Goal: Contribute content: Add original content to the website for others to see

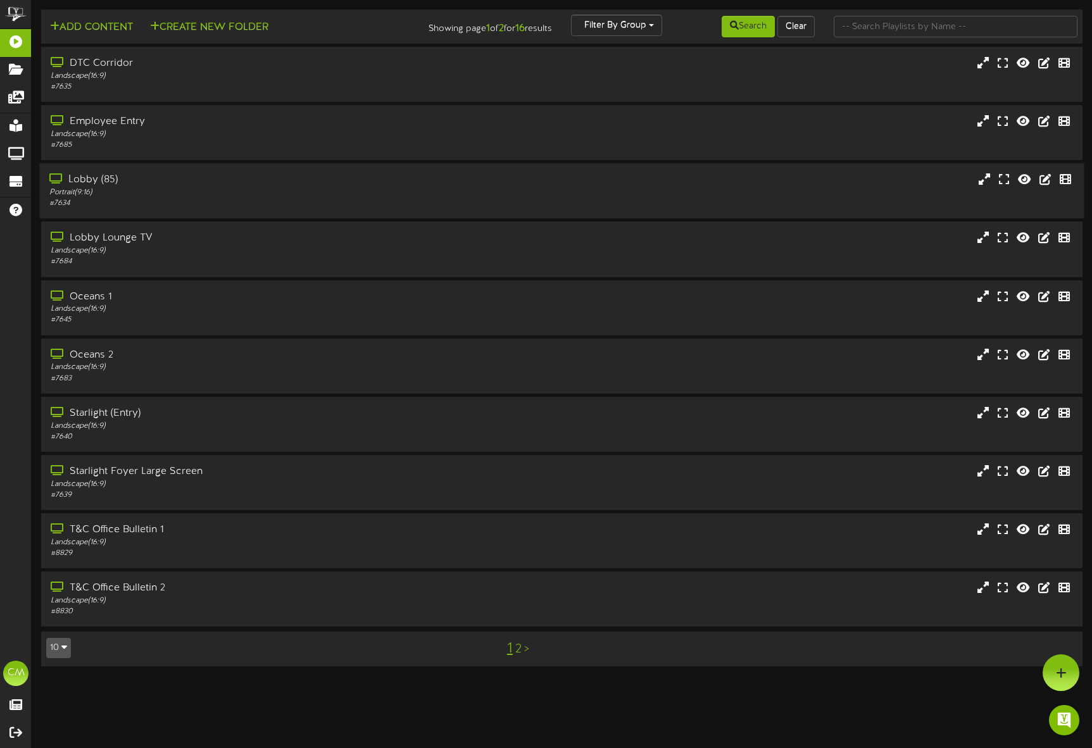
click at [106, 178] on div "Lobby (85)" at bounding box center [257, 180] width 416 height 15
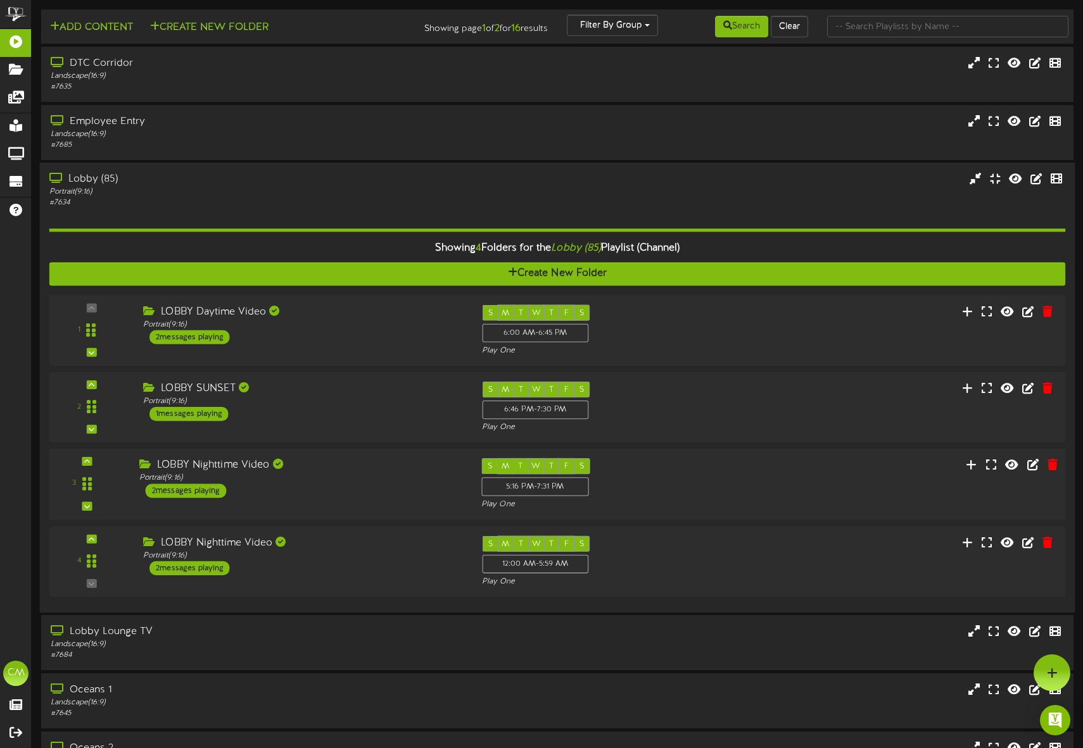
click at [215, 495] on div "2 messages playing" at bounding box center [186, 491] width 81 height 14
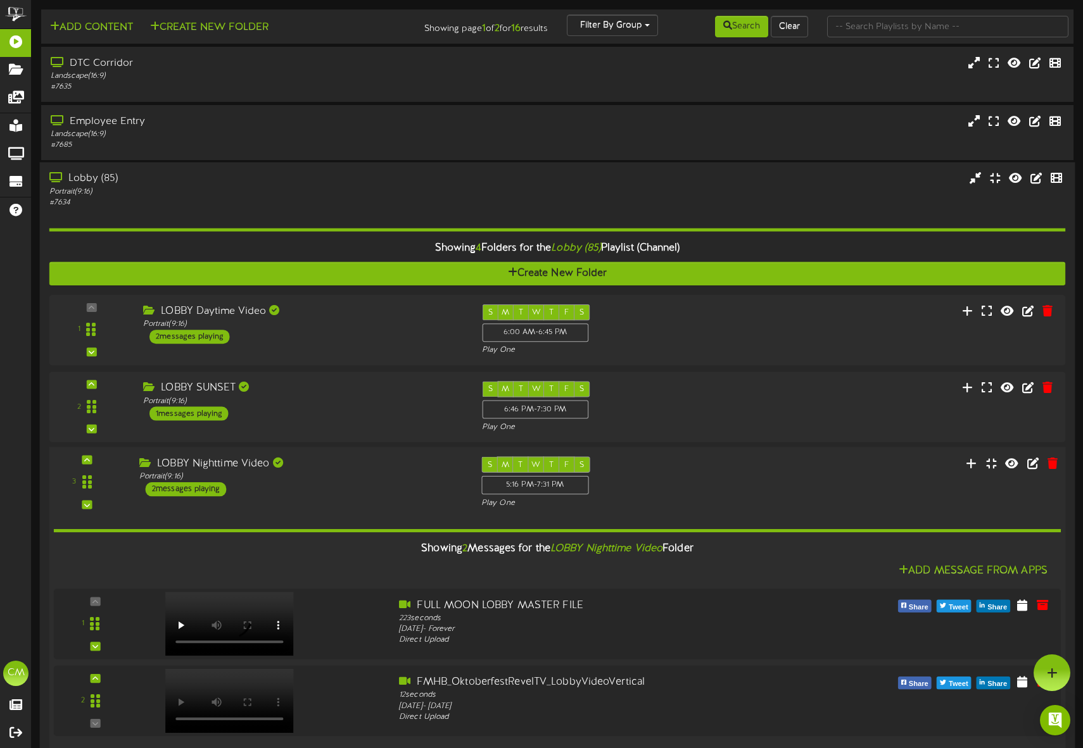
click at [190, 498] on div "3 ( 9:16" at bounding box center [557, 483] width 1026 height 52
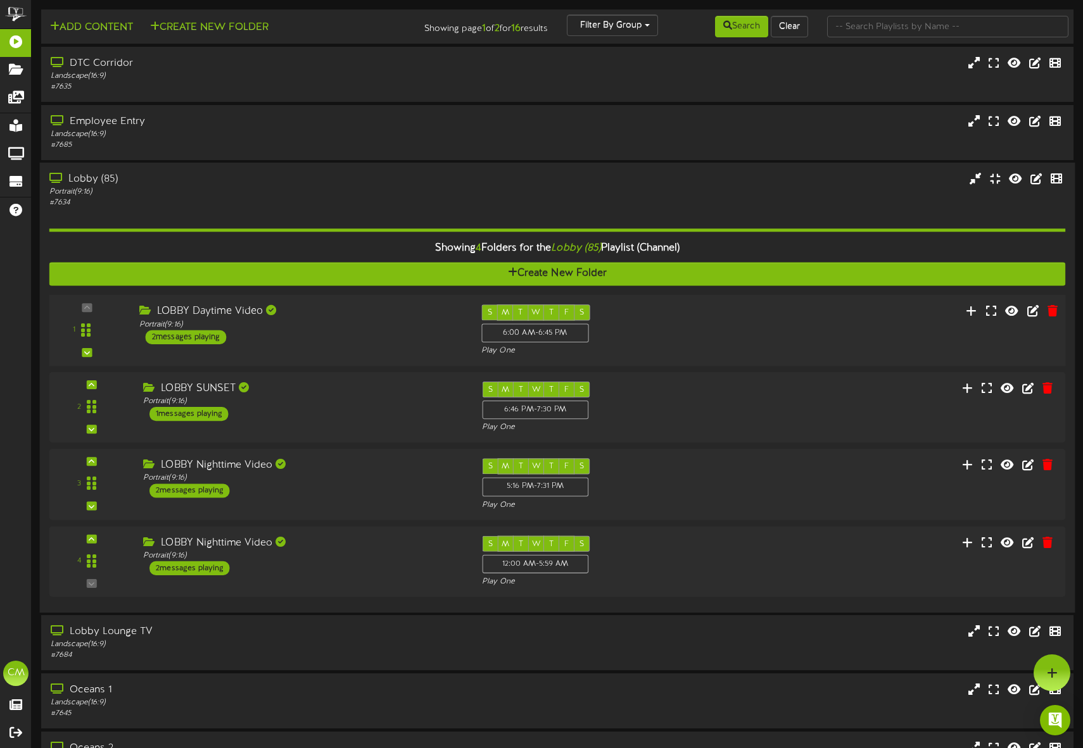
click at [203, 340] on div "2 messages playing" at bounding box center [186, 338] width 81 height 14
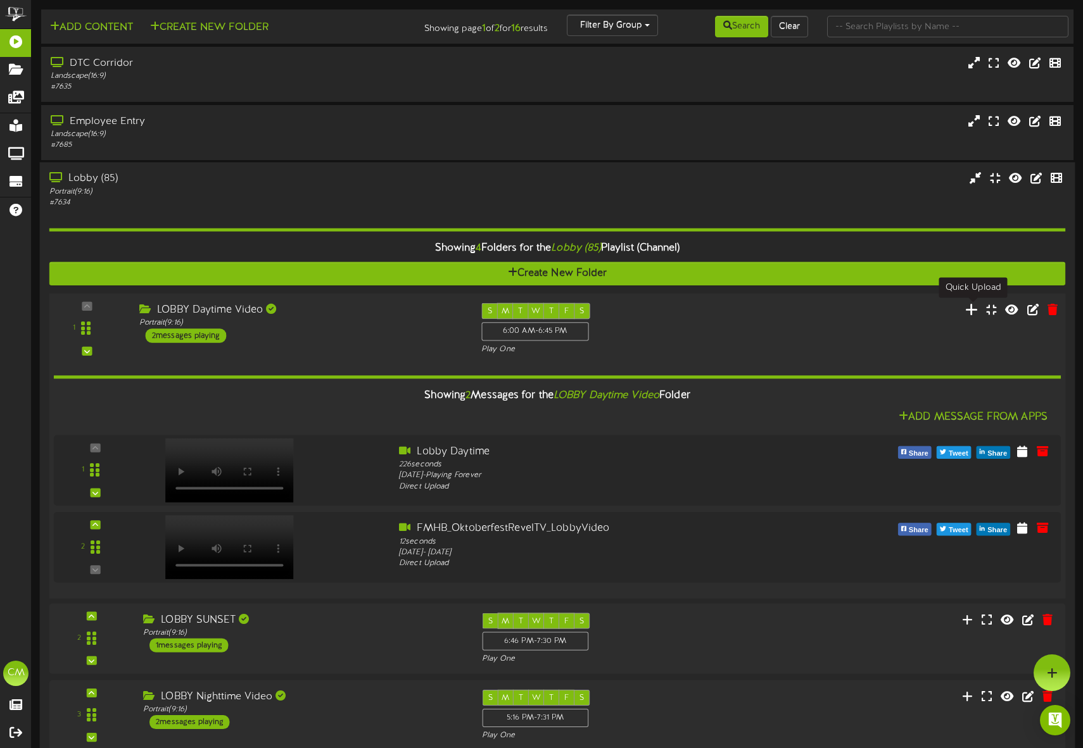
click at [975, 312] on icon at bounding box center [971, 309] width 13 height 14
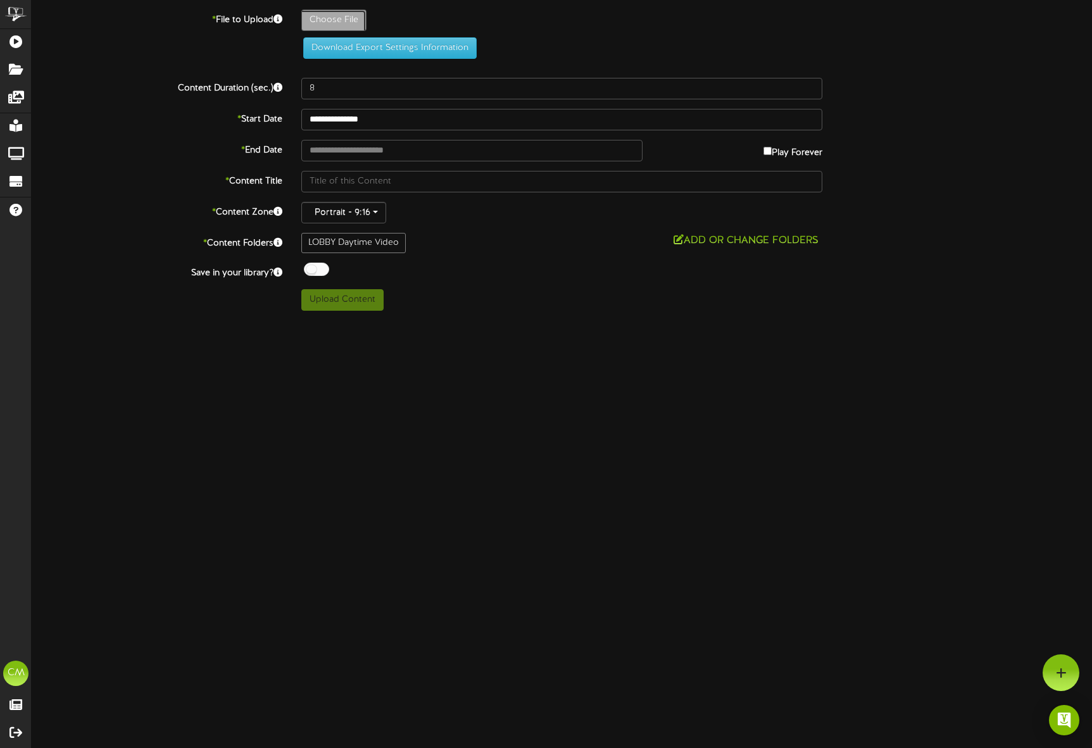
type input "**********"
type input "FMHB_WeddingSizzleReel"
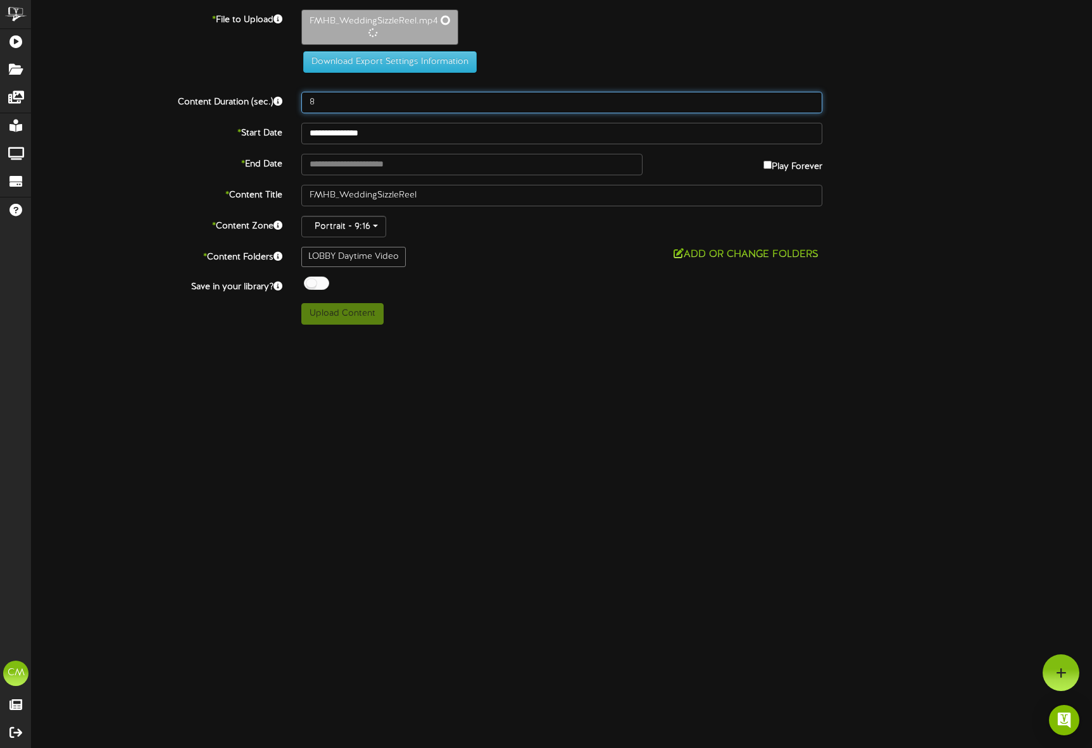
type input "18"
drag, startPoint x: 331, startPoint y: 99, endPoint x: 306, endPoint y: 101, distance: 24.7
click at [306, 101] on input "18" at bounding box center [561, 102] width 521 height 22
click at [358, 104] on input "18" at bounding box center [561, 102] width 521 height 22
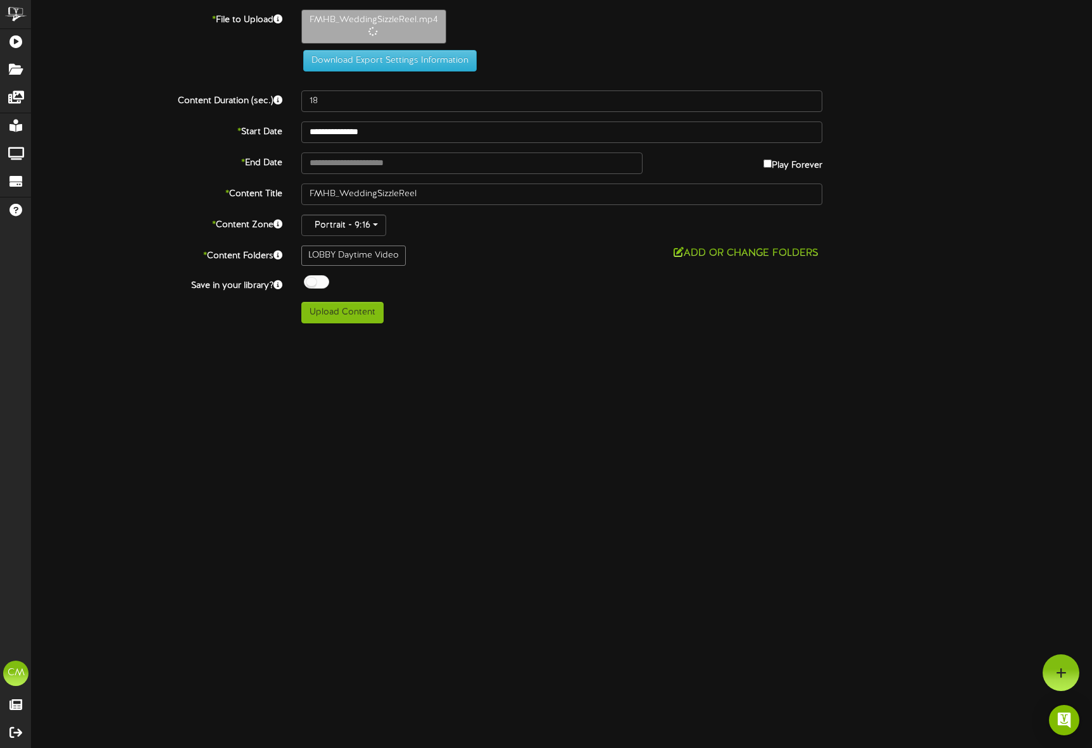
click at [542, 323] on div "Upload Content" at bounding box center [562, 313] width 540 height 22
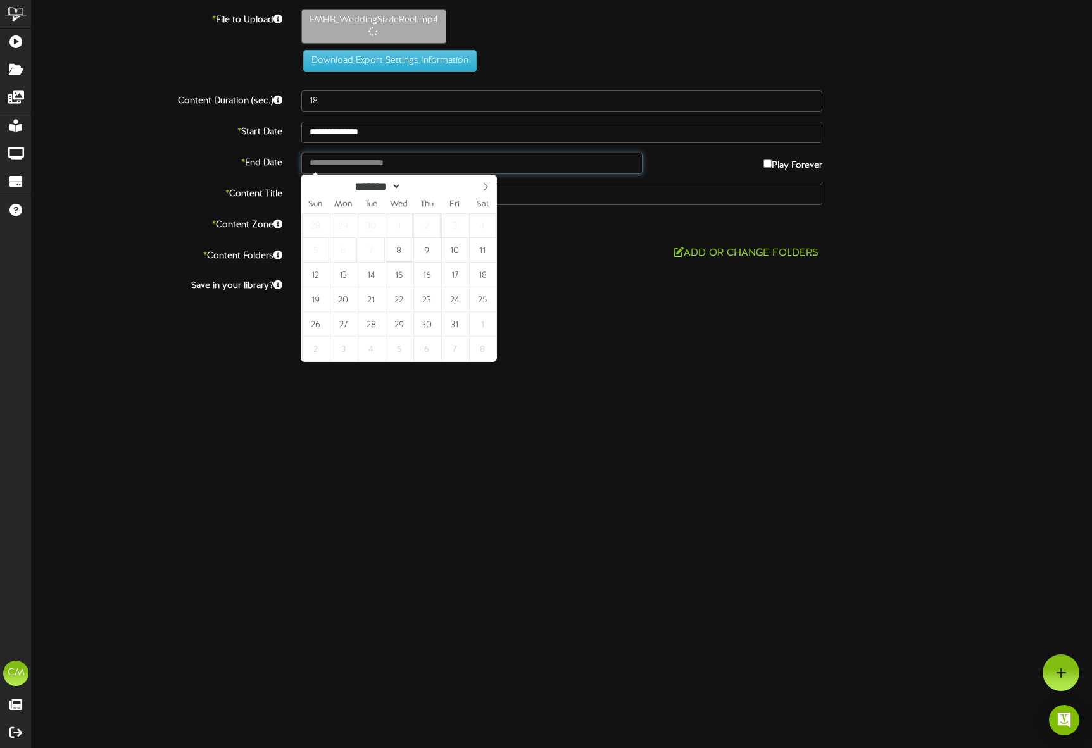
click at [342, 164] on input "text" at bounding box center [471, 164] width 341 height 22
type input "**********"
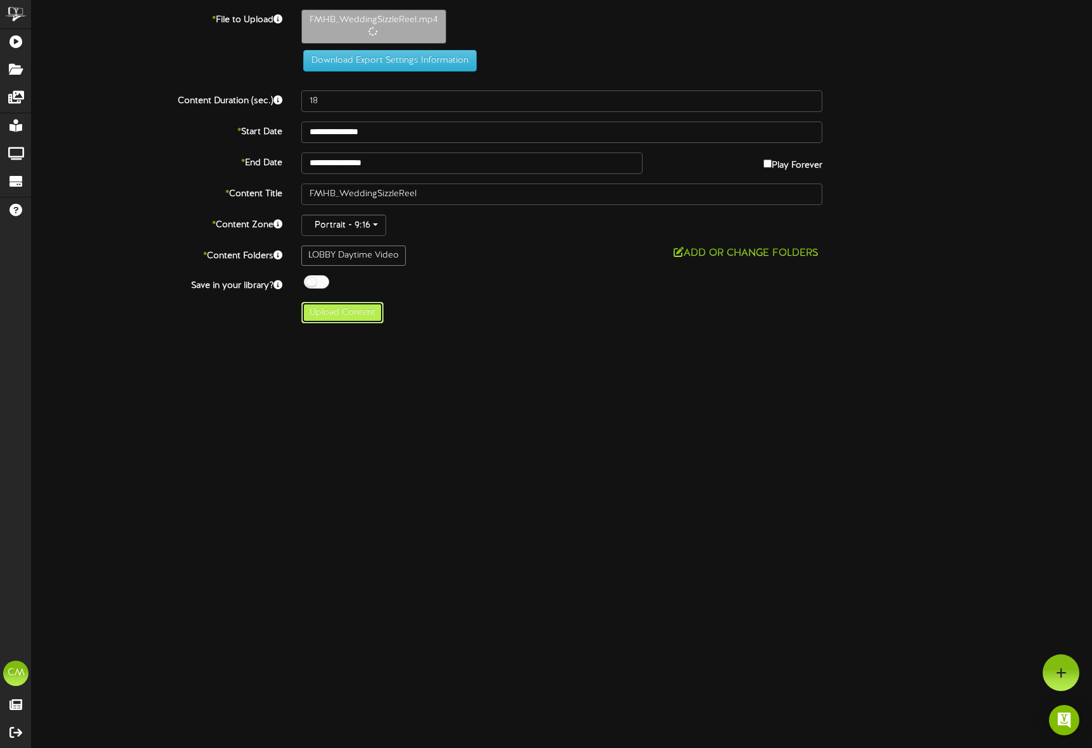
click at [351, 310] on button "Upload Content" at bounding box center [342, 313] width 82 height 22
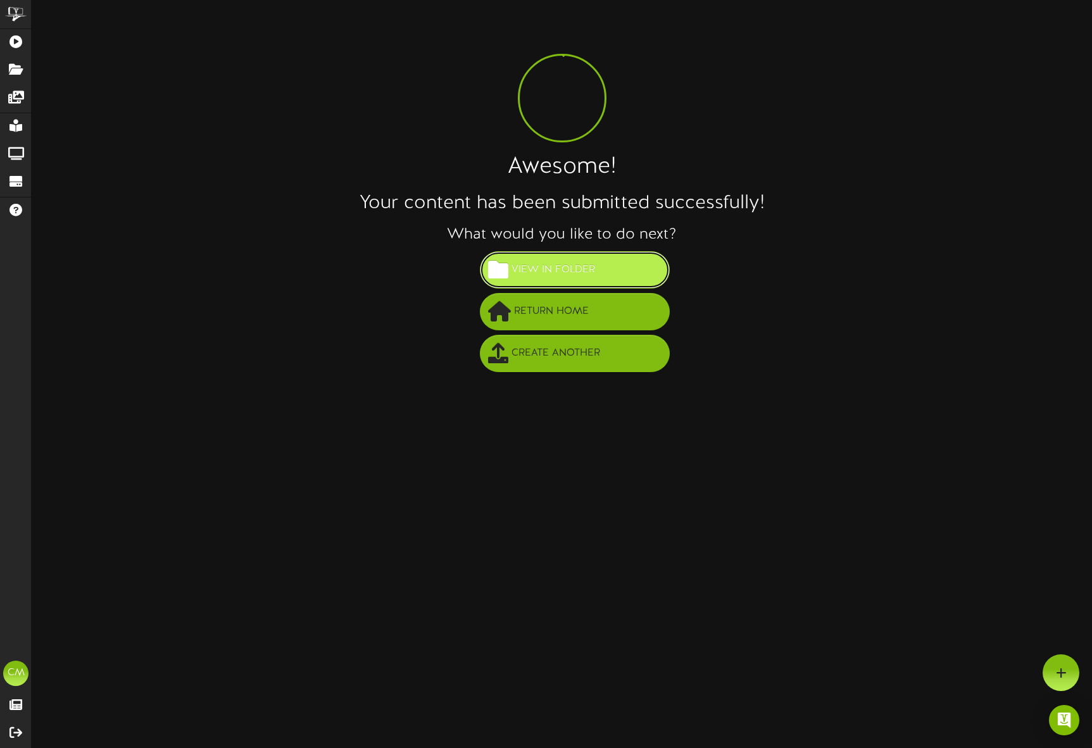
click at [497, 281] on button "View in Folder" at bounding box center [575, 269] width 190 height 37
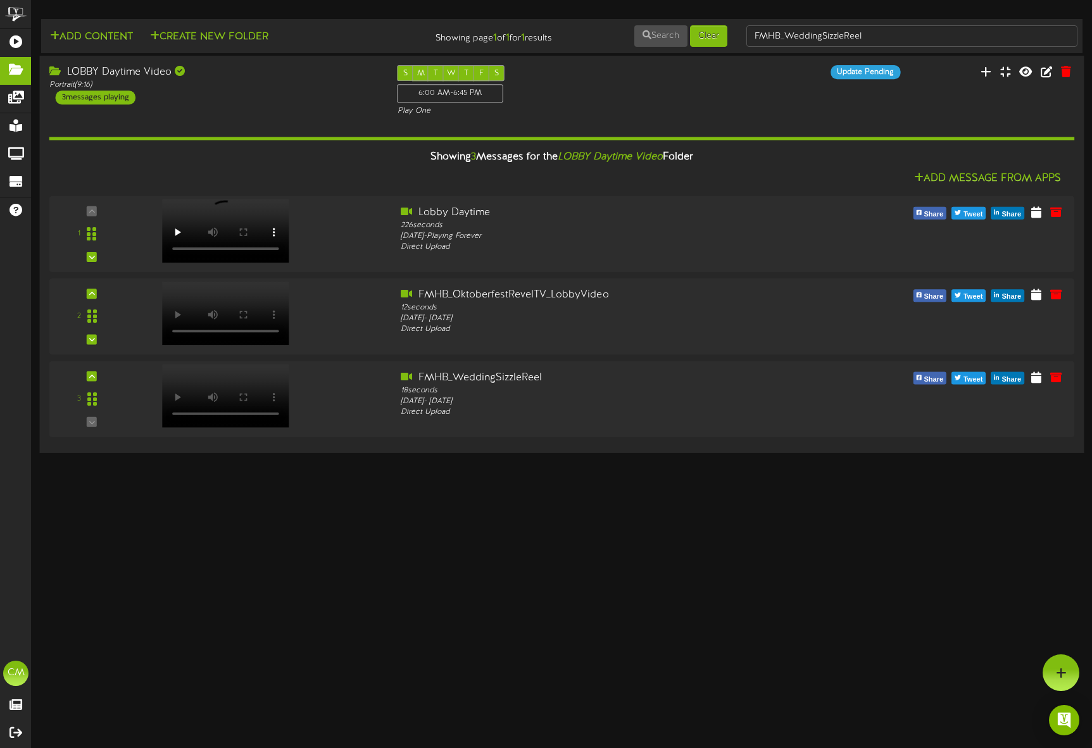
click at [125, 75] on div "LOBBY Daytime Video" at bounding box center [213, 72] width 329 height 15
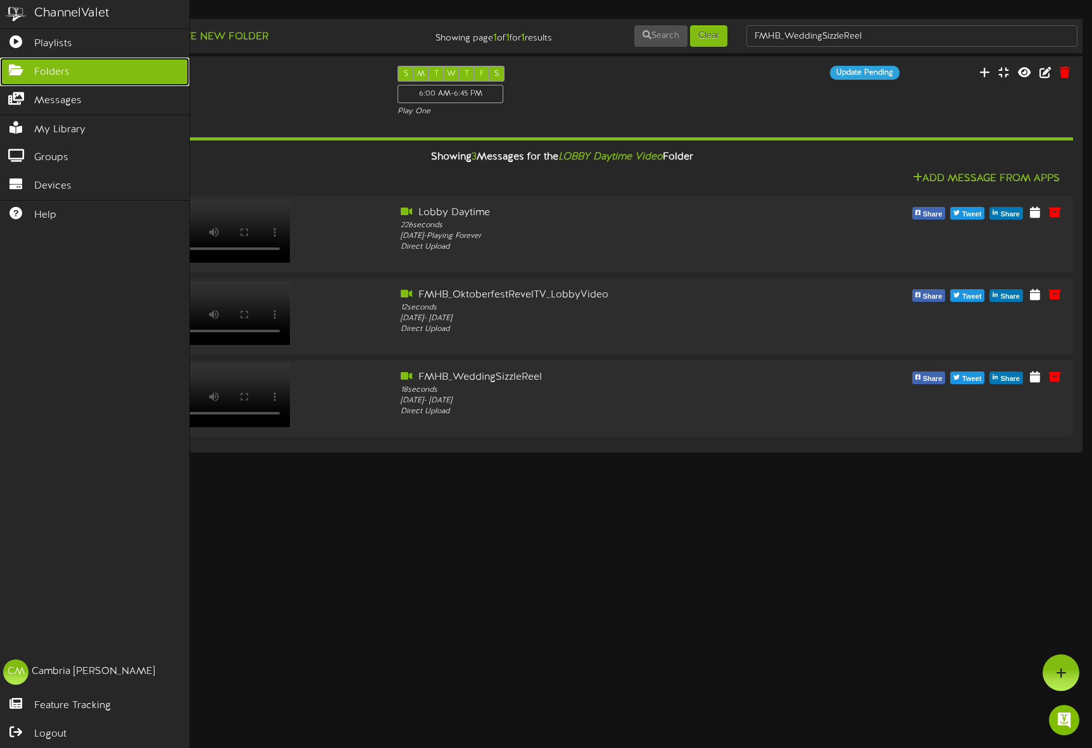
click at [18, 72] on icon at bounding box center [16, 68] width 32 height 9
click at [37, 68] on span "Folders" at bounding box center [51, 72] width 35 height 15
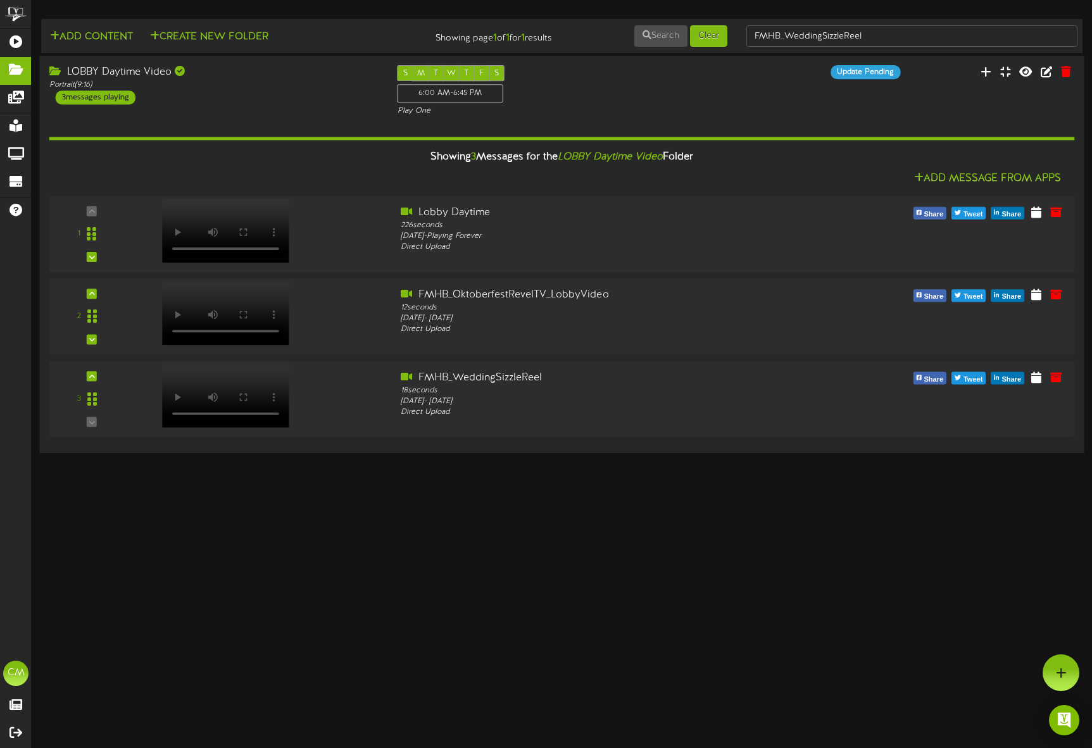
click at [127, 73] on div "LOBBY Daytime Video" at bounding box center [213, 72] width 329 height 15
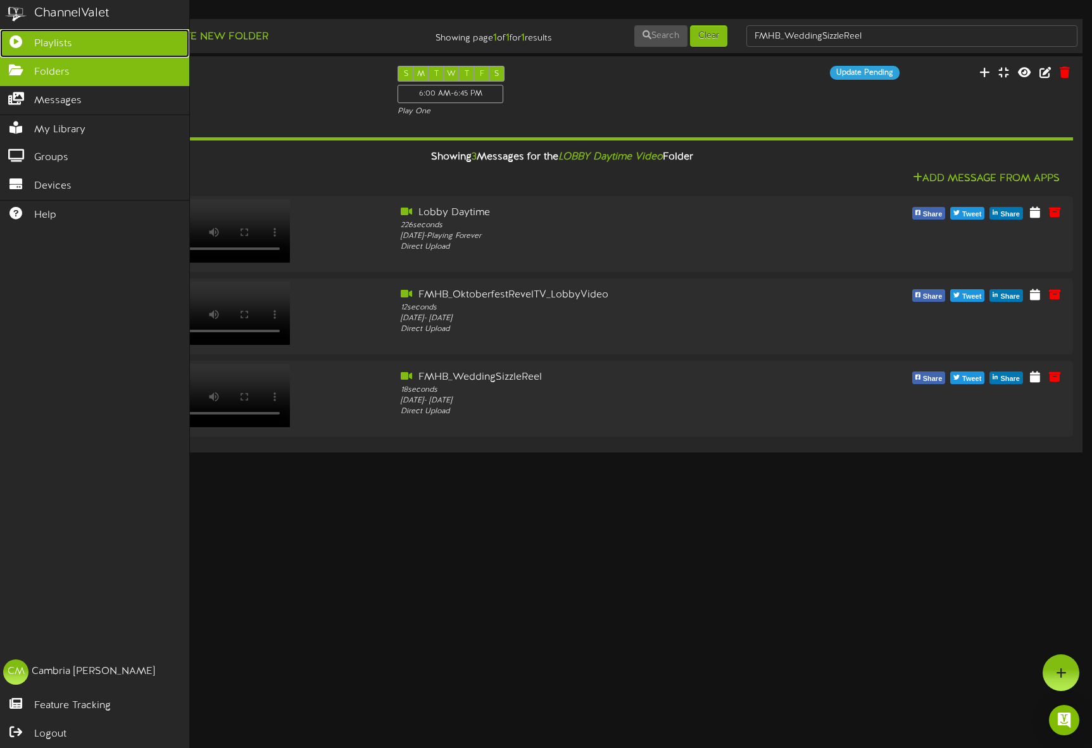
click at [47, 42] on span "Playlists" at bounding box center [53, 44] width 38 height 15
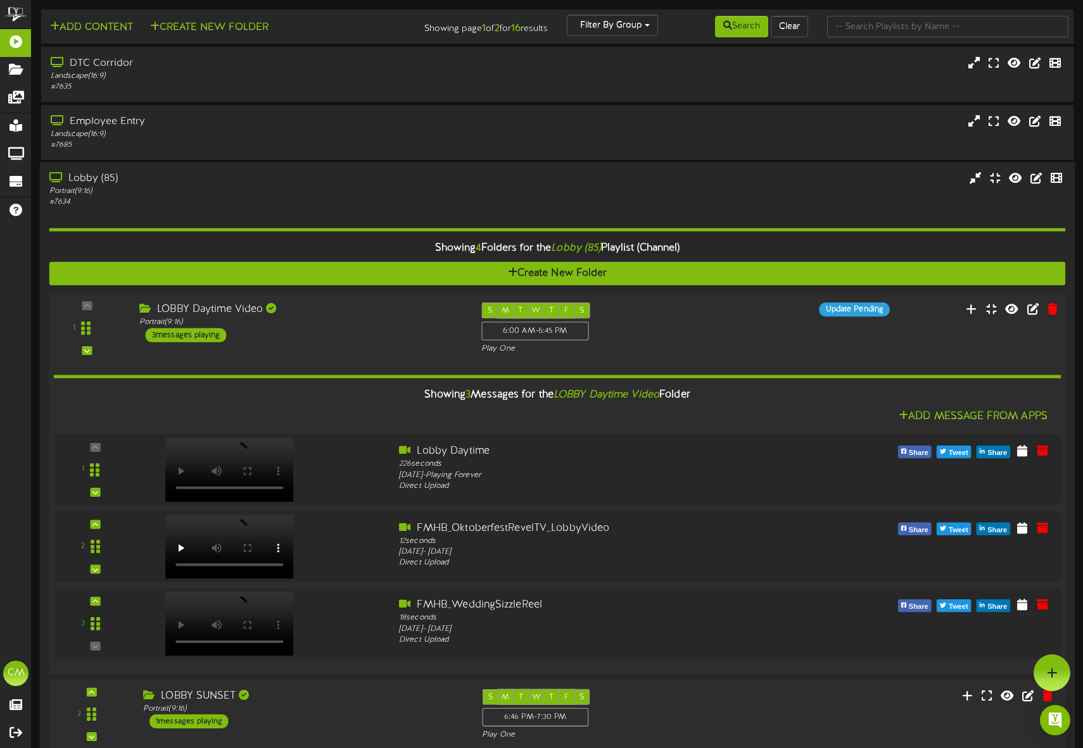
click at [85, 306] on div "1" at bounding box center [87, 328] width 66 height 51
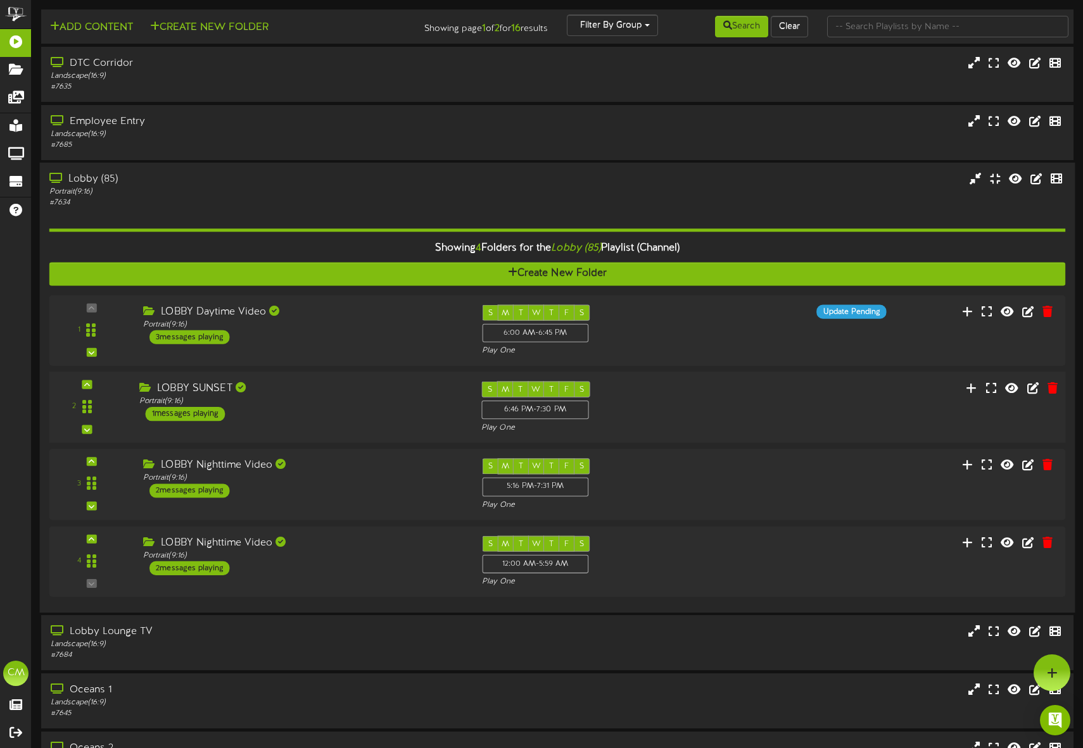
click at [179, 408] on div "1 messages playing" at bounding box center [186, 414] width 80 height 14
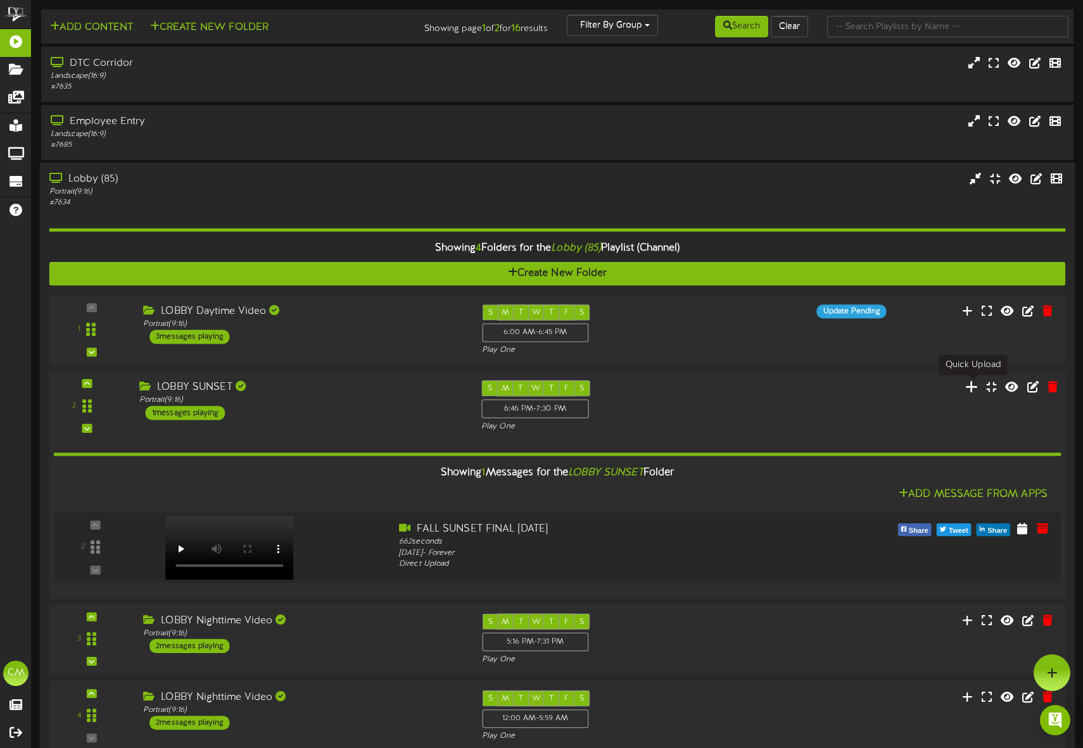
click at [979, 384] on button at bounding box center [971, 389] width 21 height 20
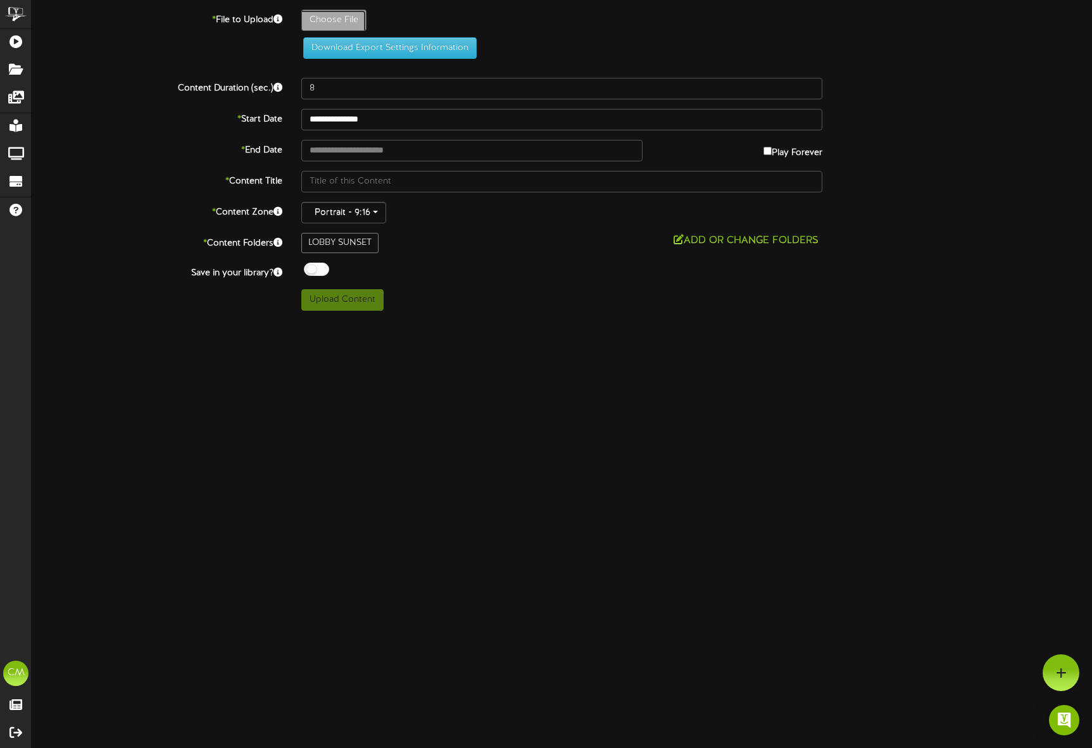
type input "**********"
type input "FMHB_WeddingSizzleReel"
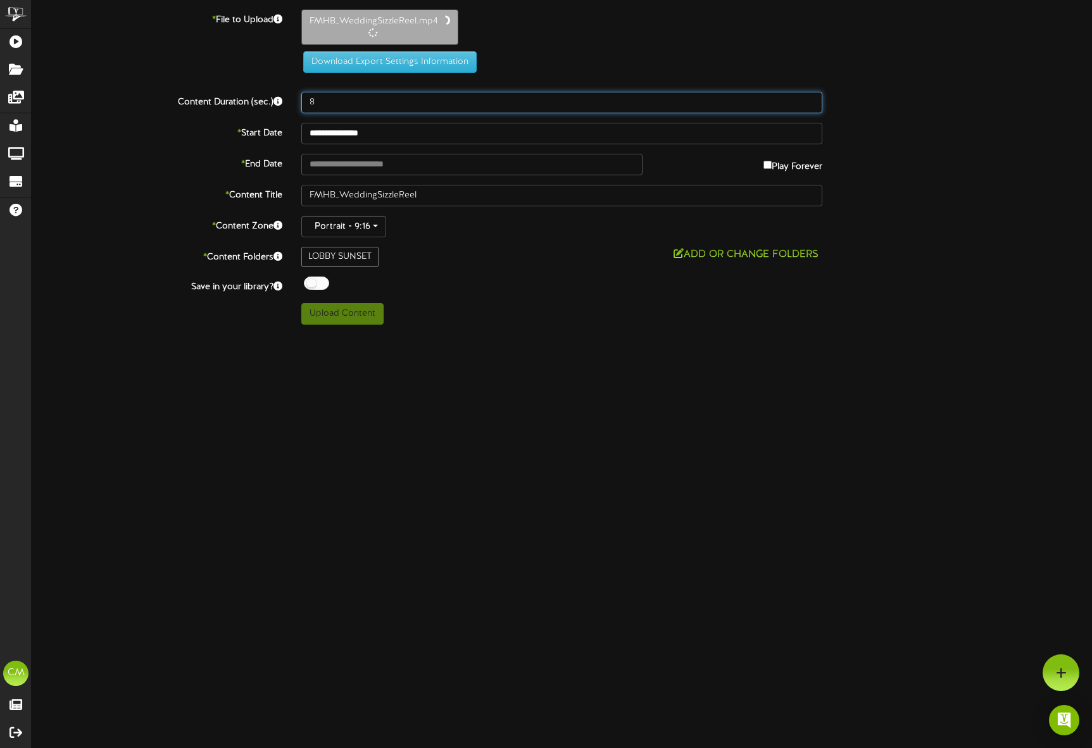
click at [322, 104] on input "8" at bounding box center [561, 103] width 521 height 22
type input "18"
drag, startPoint x: 322, startPoint y: 104, endPoint x: 309, endPoint y: 103, distance: 12.8
click at [309, 103] on input "18" at bounding box center [561, 103] width 521 height 22
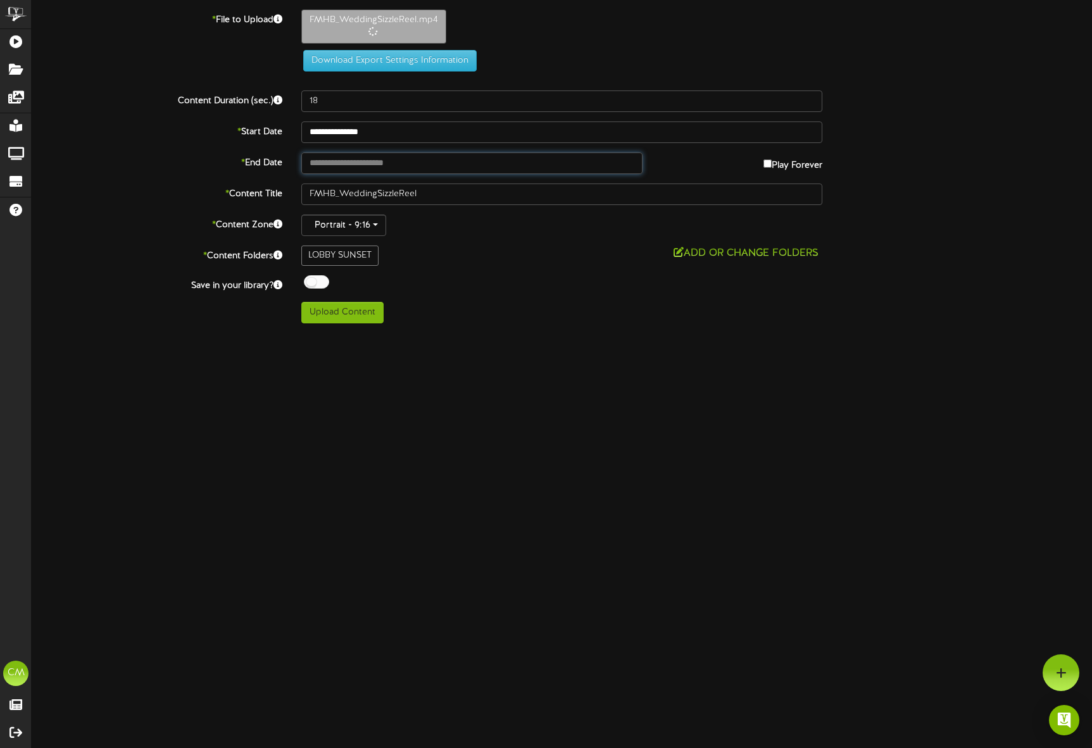
click at [329, 161] on input "text" at bounding box center [471, 164] width 341 height 22
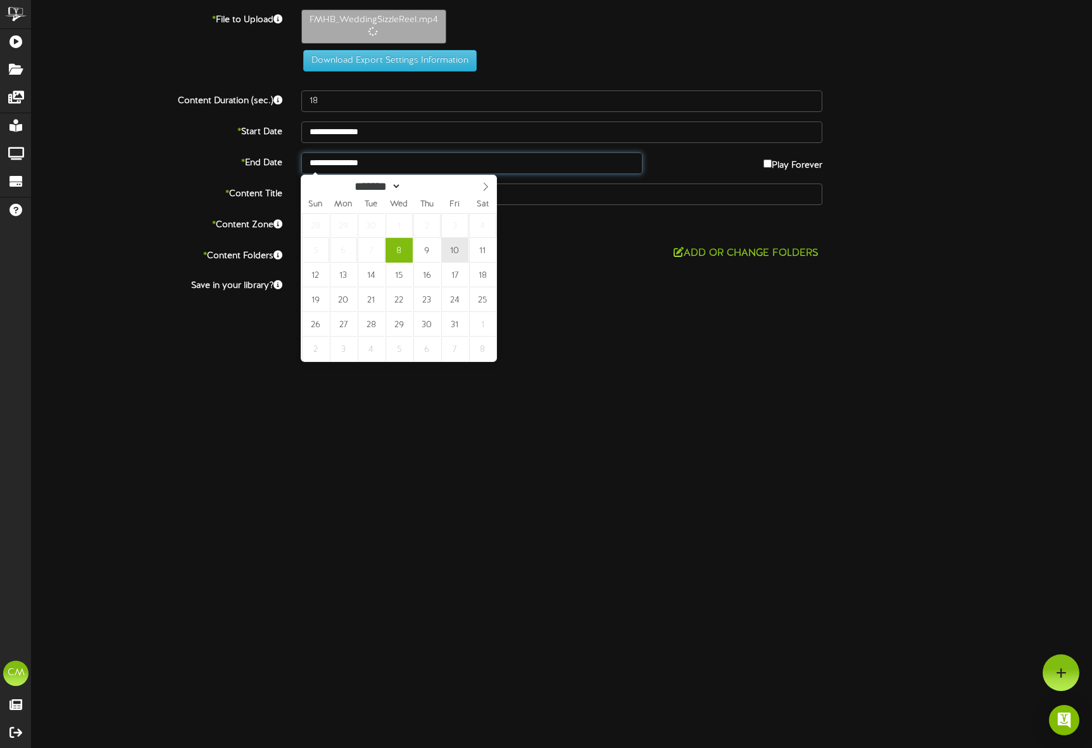
type input "**********"
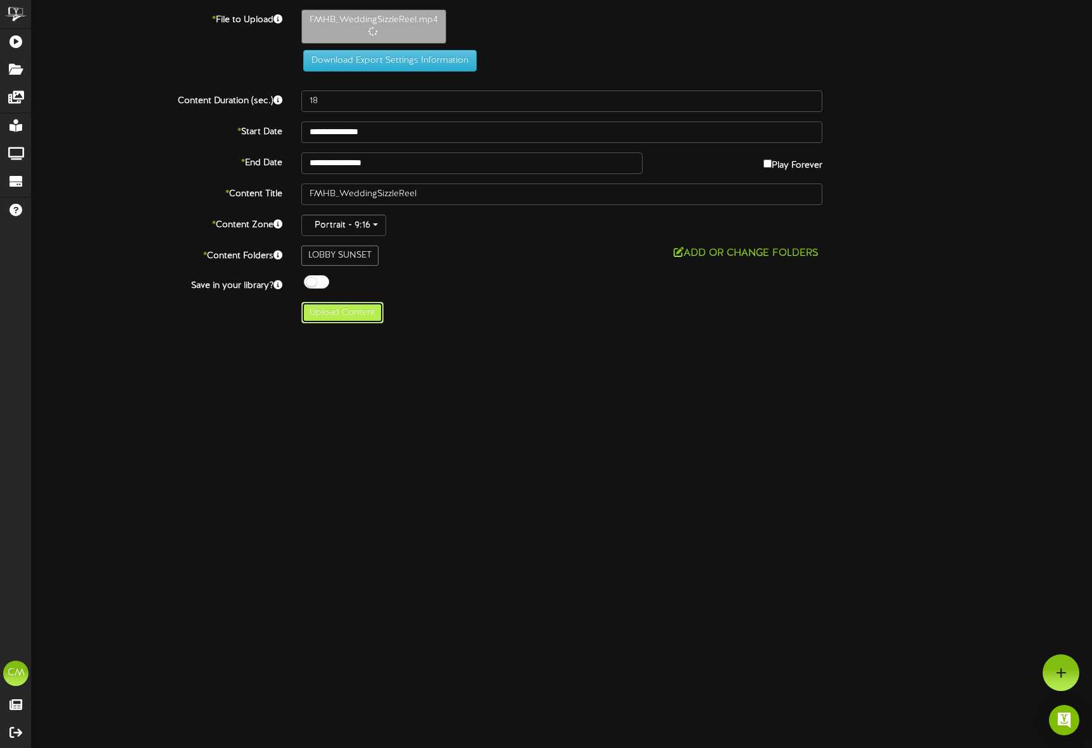
click at [366, 310] on button "Upload Content" at bounding box center [342, 313] width 82 height 22
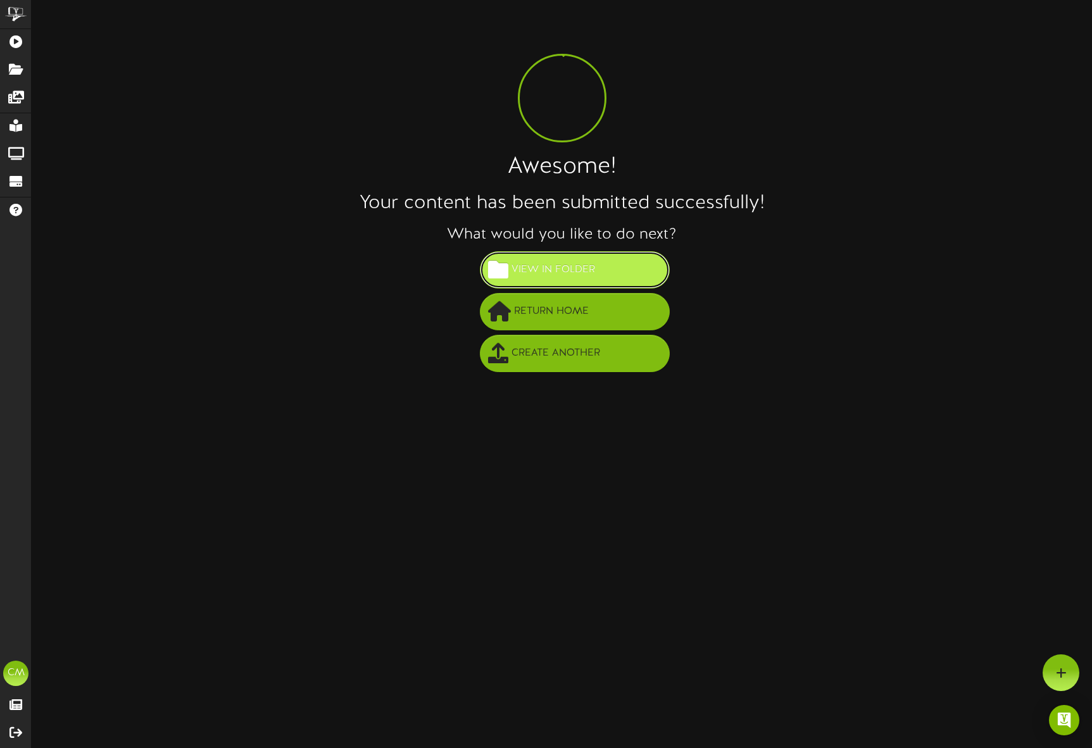
click at [514, 267] on span "View in Folder" at bounding box center [553, 270] width 90 height 21
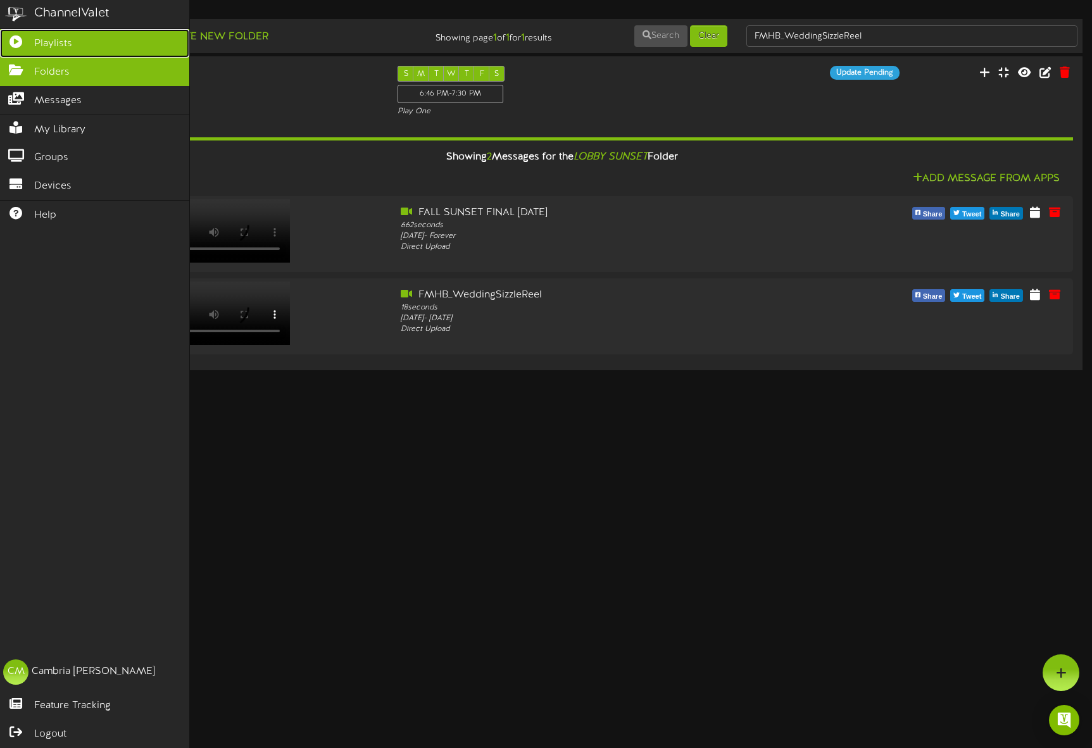
click at [45, 39] on span "Playlists" at bounding box center [53, 44] width 38 height 15
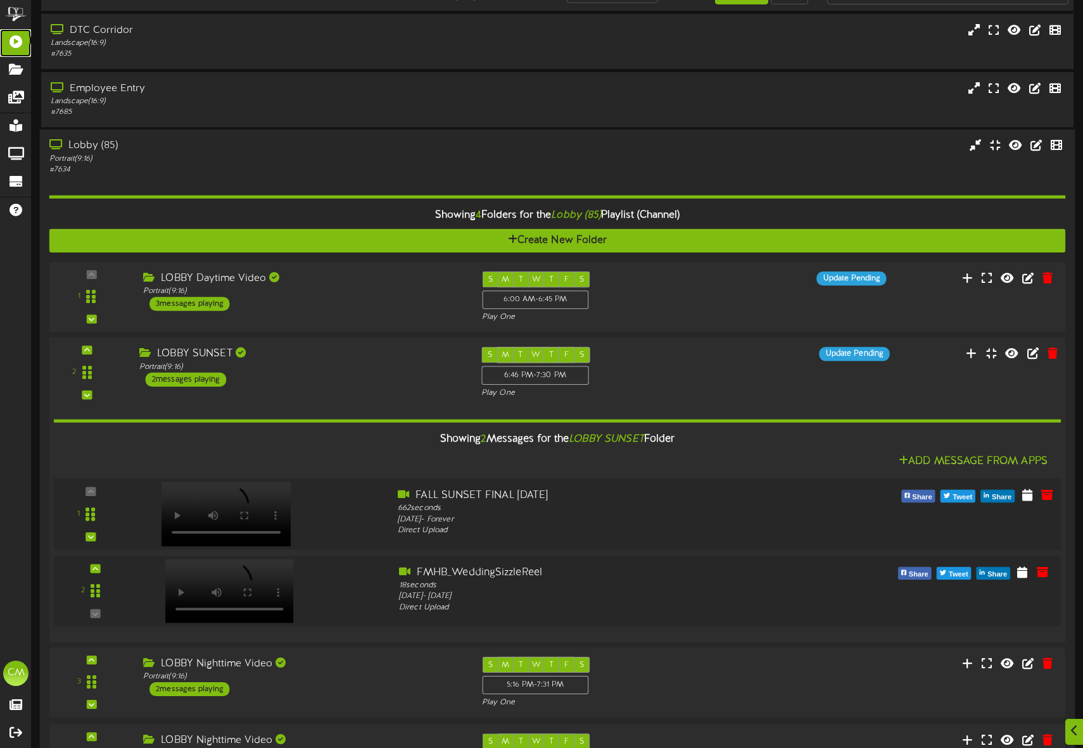
scroll to position [41, 0]
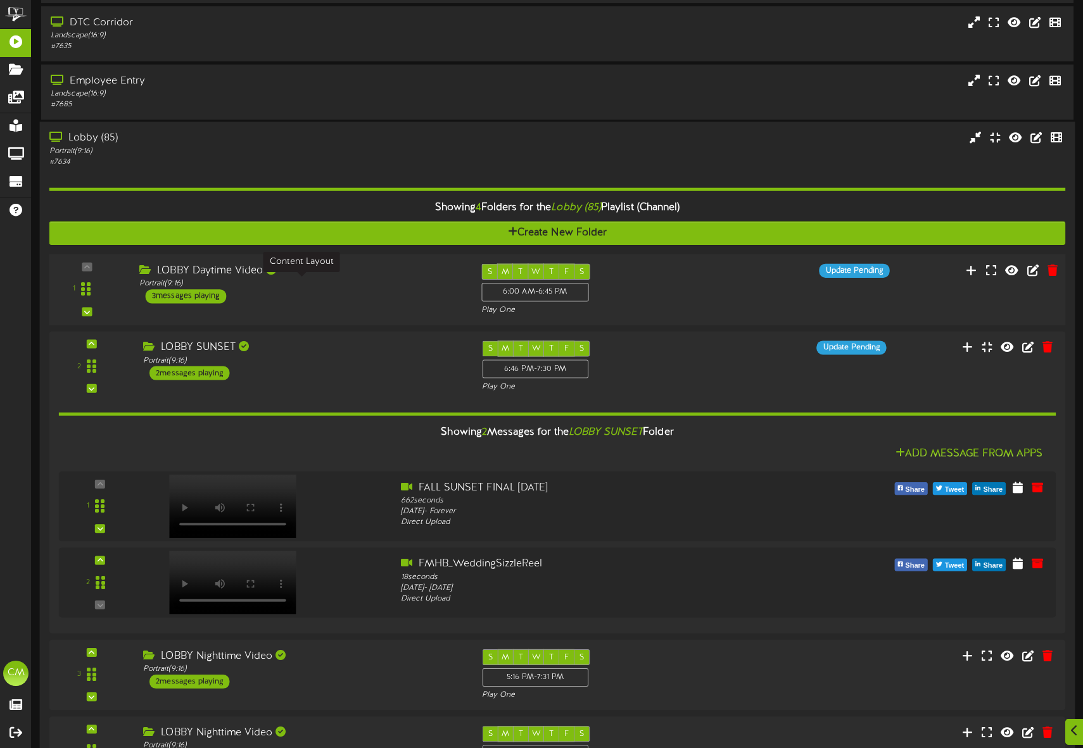
click at [247, 280] on div "Portrait ( 9:16 )" at bounding box center [300, 284] width 323 height 11
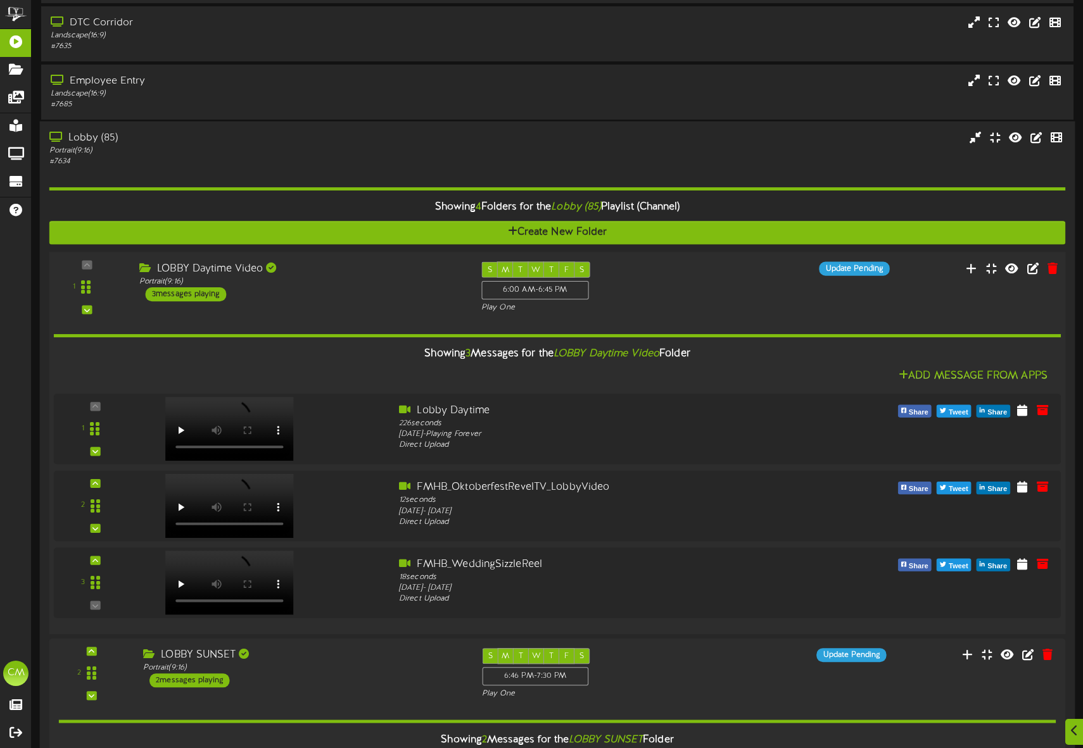
click at [91, 267] on div "1" at bounding box center [87, 287] width 66 height 51
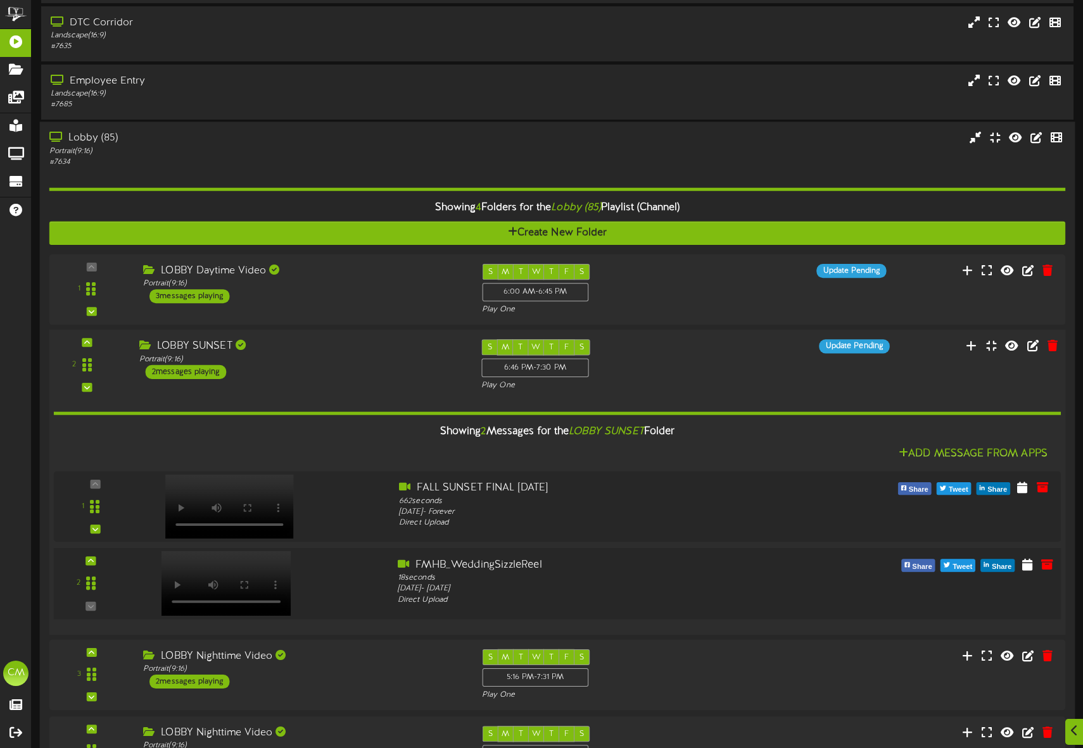
click at [228, 586] on div at bounding box center [224, 571] width 149 height 65
click at [96, 489] on div "1" at bounding box center [90, 507] width 65 height 52
click at [236, 576] on div at bounding box center [224, 571] width 149 height 65
click at [94, 480] on div "1" at bounding box center [557, 508] width 1017 height 72
click at [92, 484] on div "1" at bounding box center [90, 507] width 65 height 52
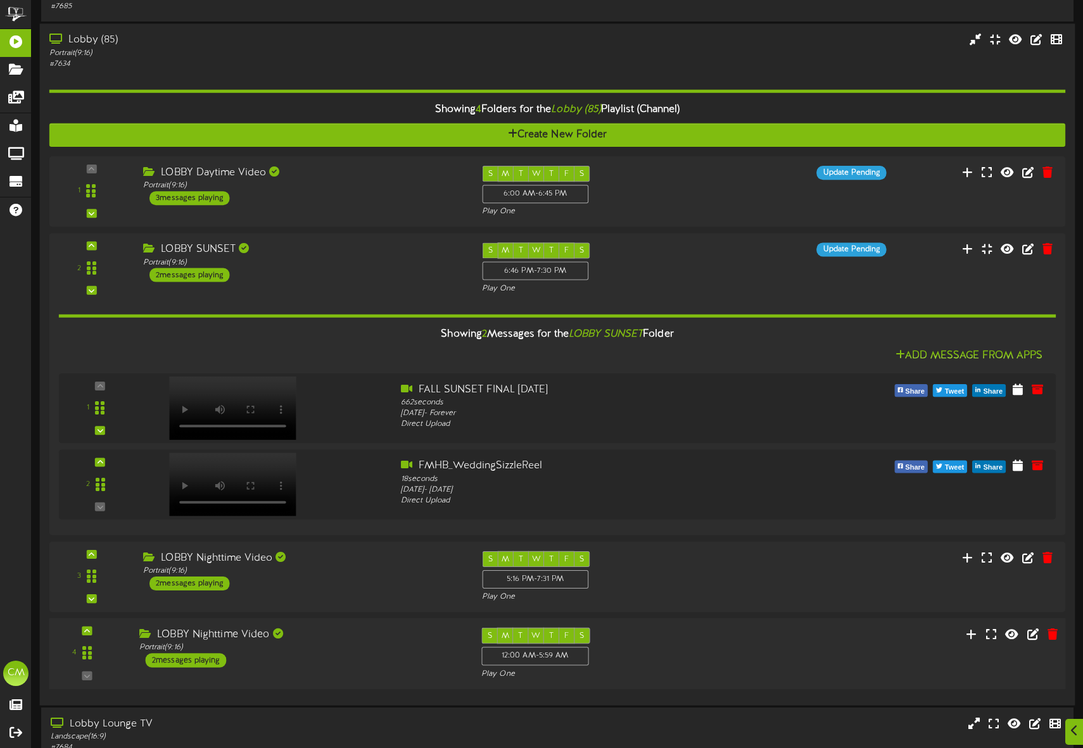
scroll to position [144, 0]
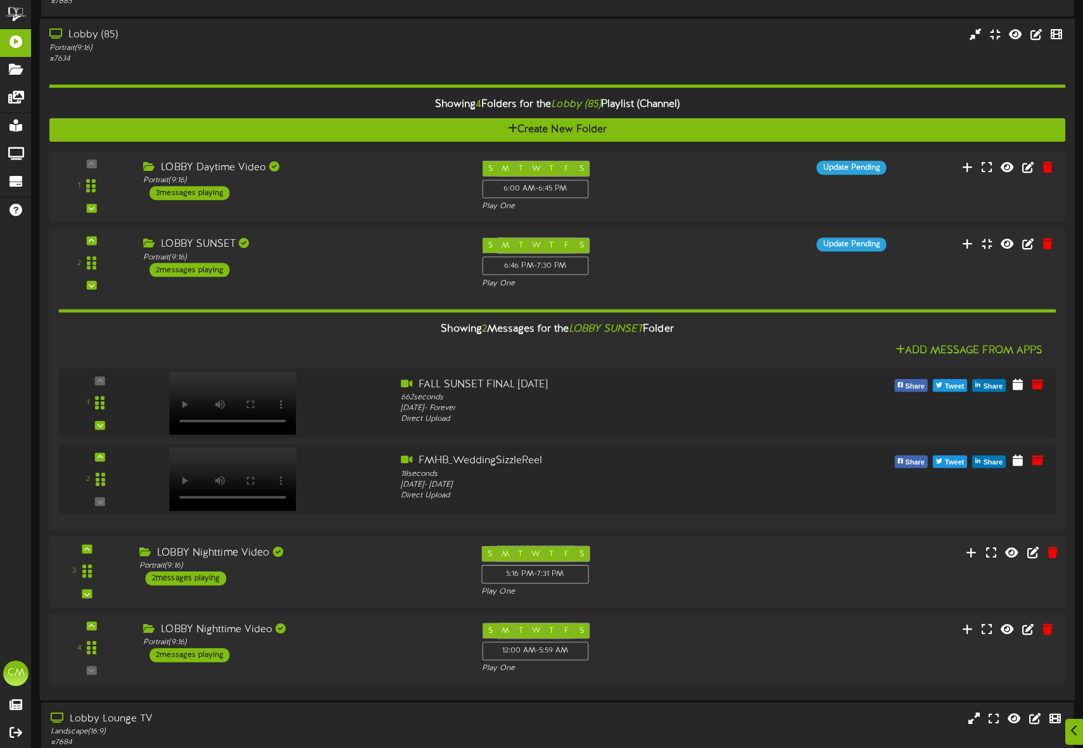
click at [198, 582] on div "2 messages playing" at bounding box center [186, 579] width 81 height 14
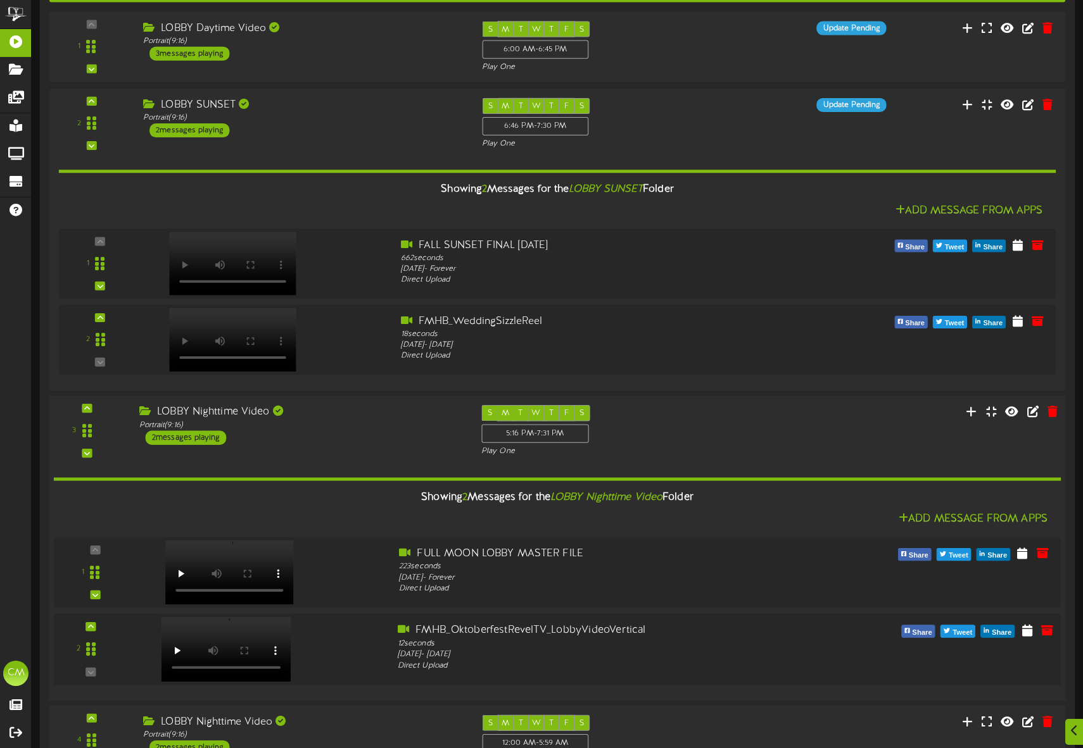
scroll to position [374, 0]
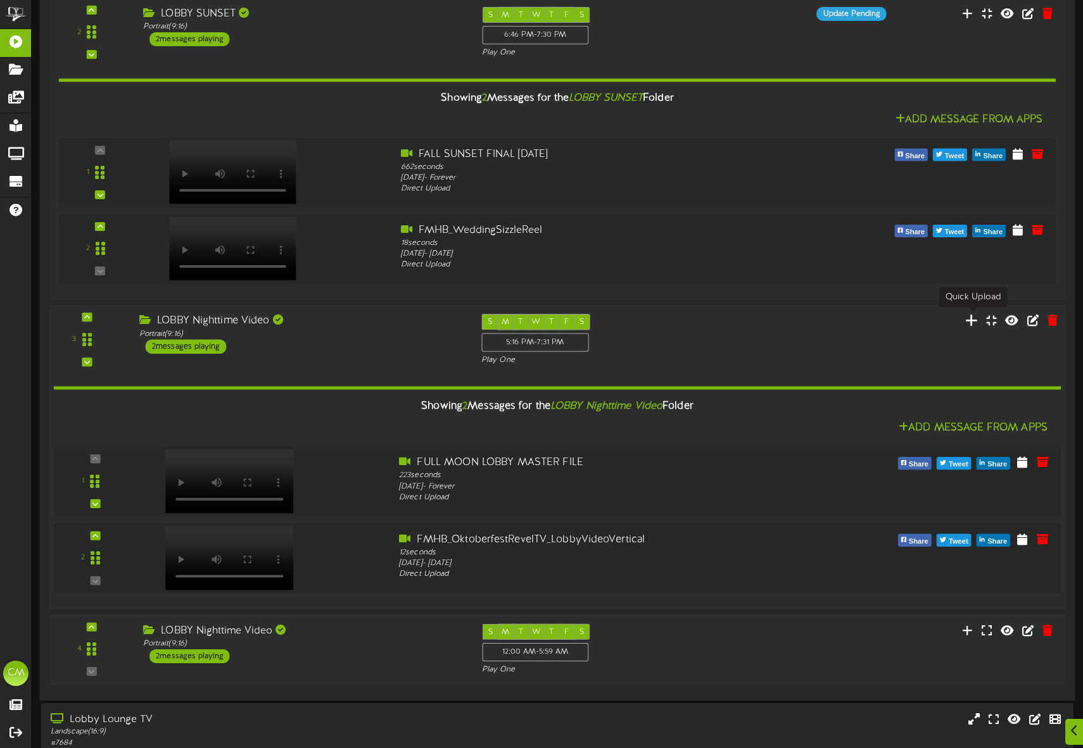
click at [969, 320] on icon at bounding box center [971, 320] width 13 height 14
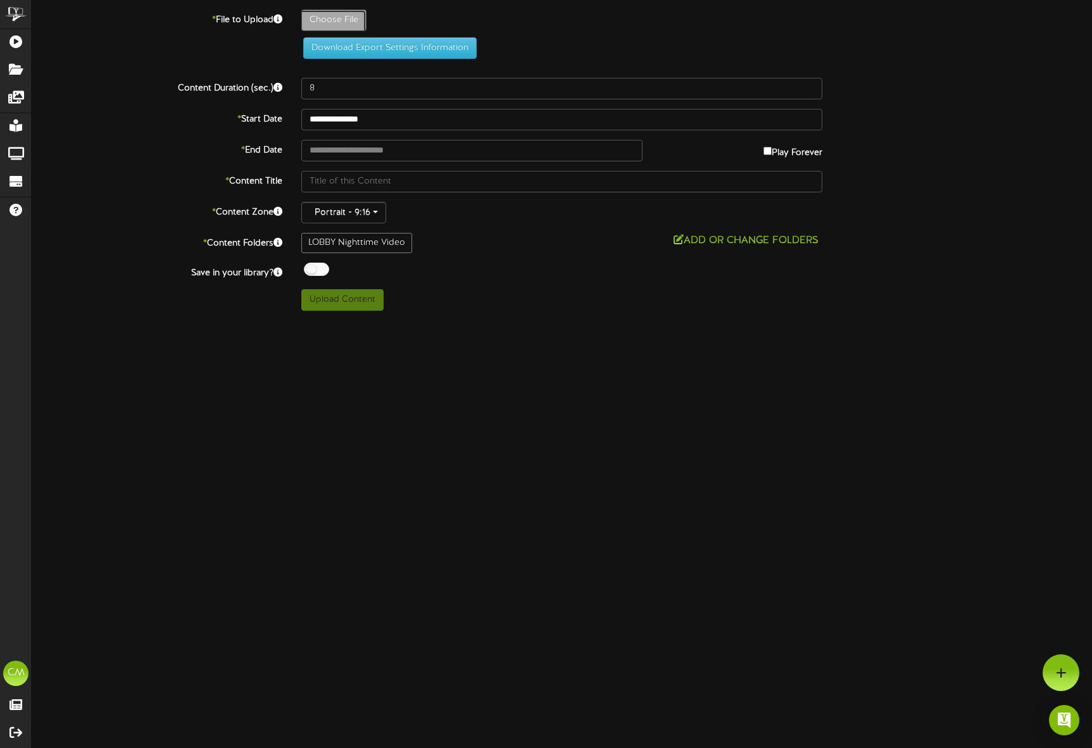
type input "**********"
type input "FMHB_WeddingSizzleReel"
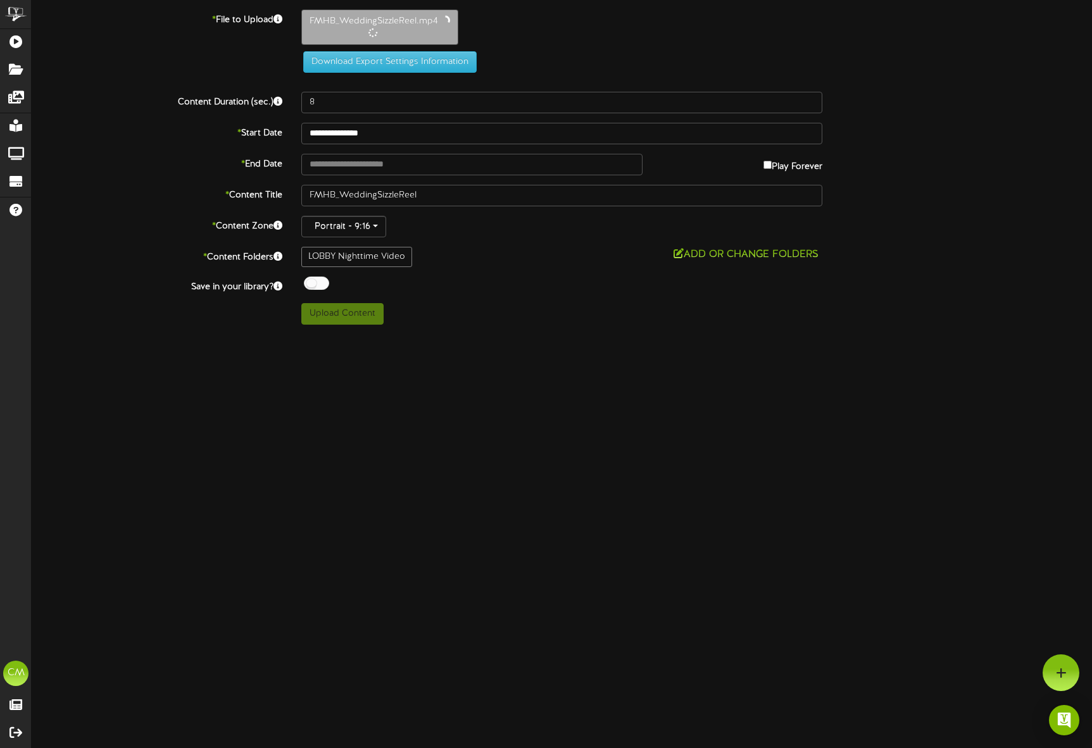
click at [338, 262] on div "LOBBY Nighttime Video" at bounding box center [356, 257] width 111 height 20
click at [362, 258] on div "LOBBY Nighttime Video" at bounding box center [356, 257] width 111 height 20
type input "18"
click at [332, 256] on div "LOBBY Nighttime Video" at bounding box center [356, 256] width 111 height 20
click at [709, 250] on button "Add or Change Folders" at bounding box center [746, 254] width 153 height 16
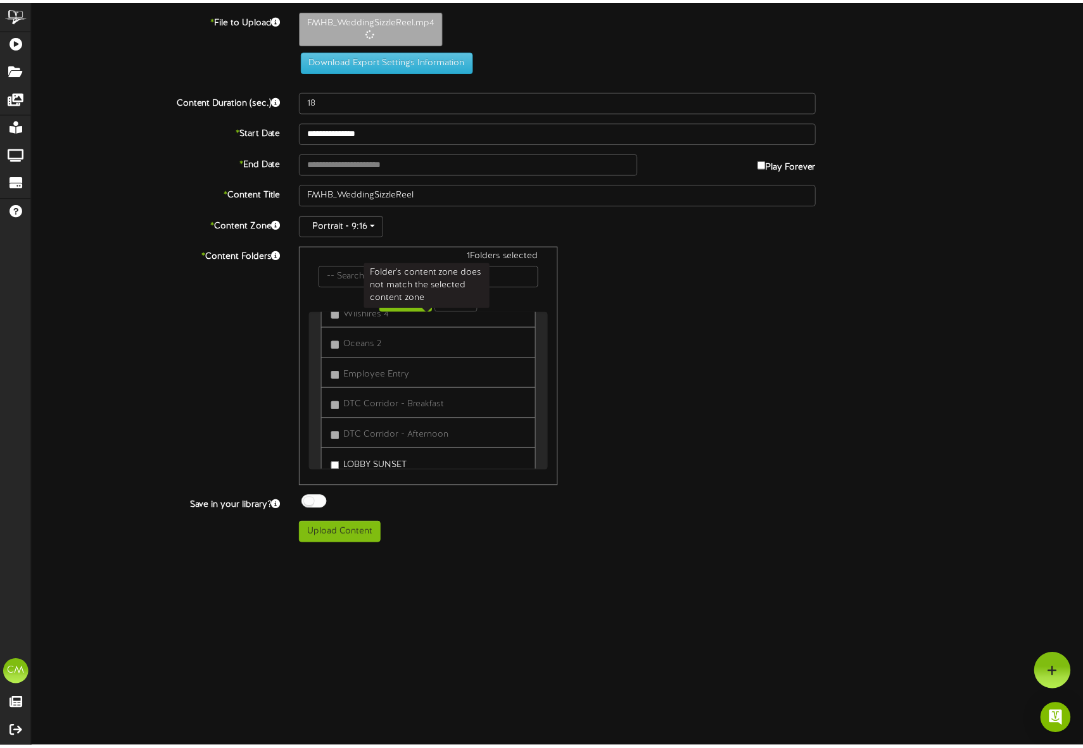
scroll to position [311, 0]
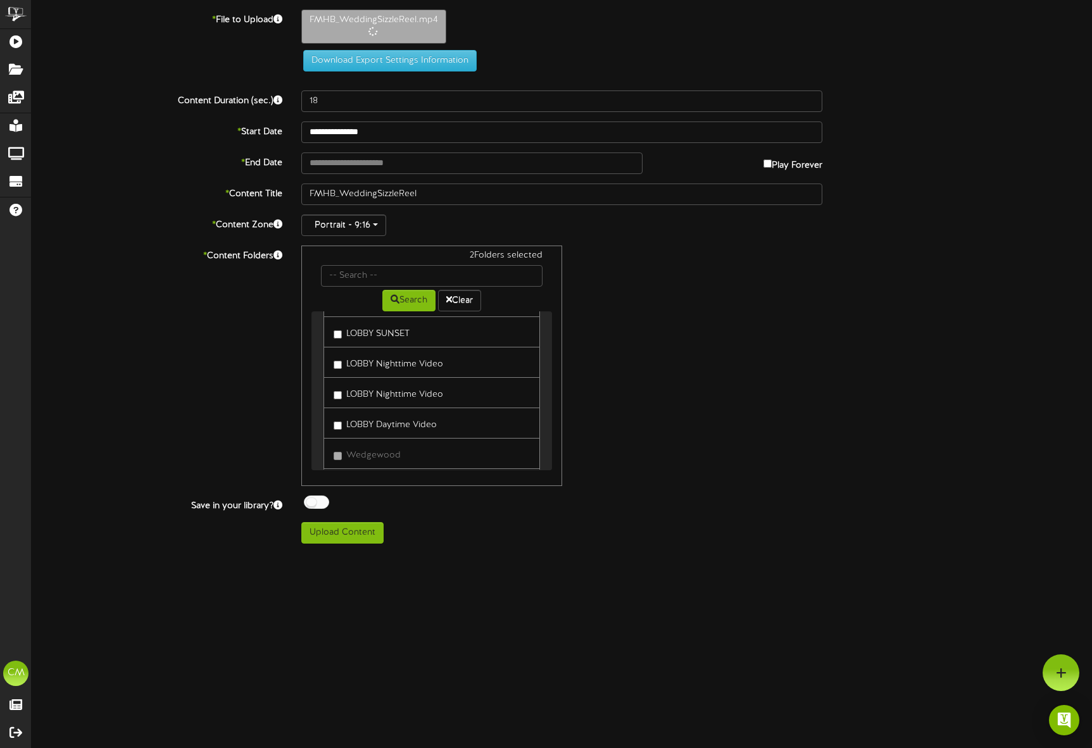
click at [620, 286] on div "2 Folders selected Search Clear Ocean 1 DTC Corridor - All Day" at bounding box center [562, 366] width 540 height 241
click at [339, 159] on input "text" at bounding box center [471, 164] width 341 height 22
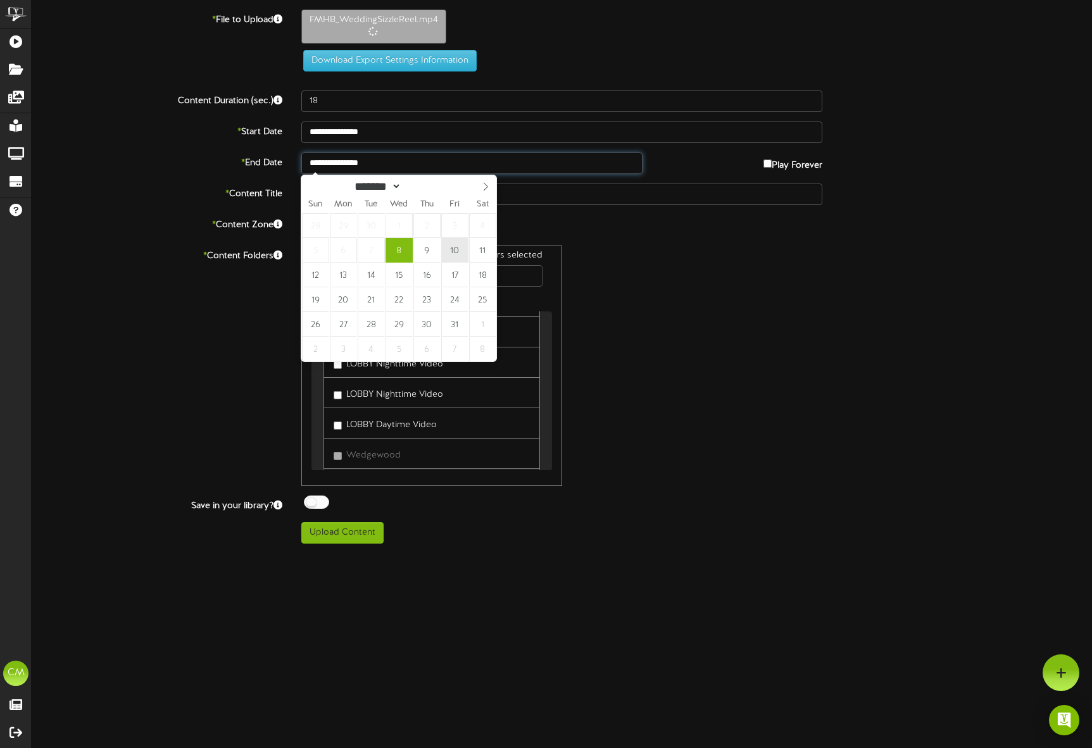
type input "**********"
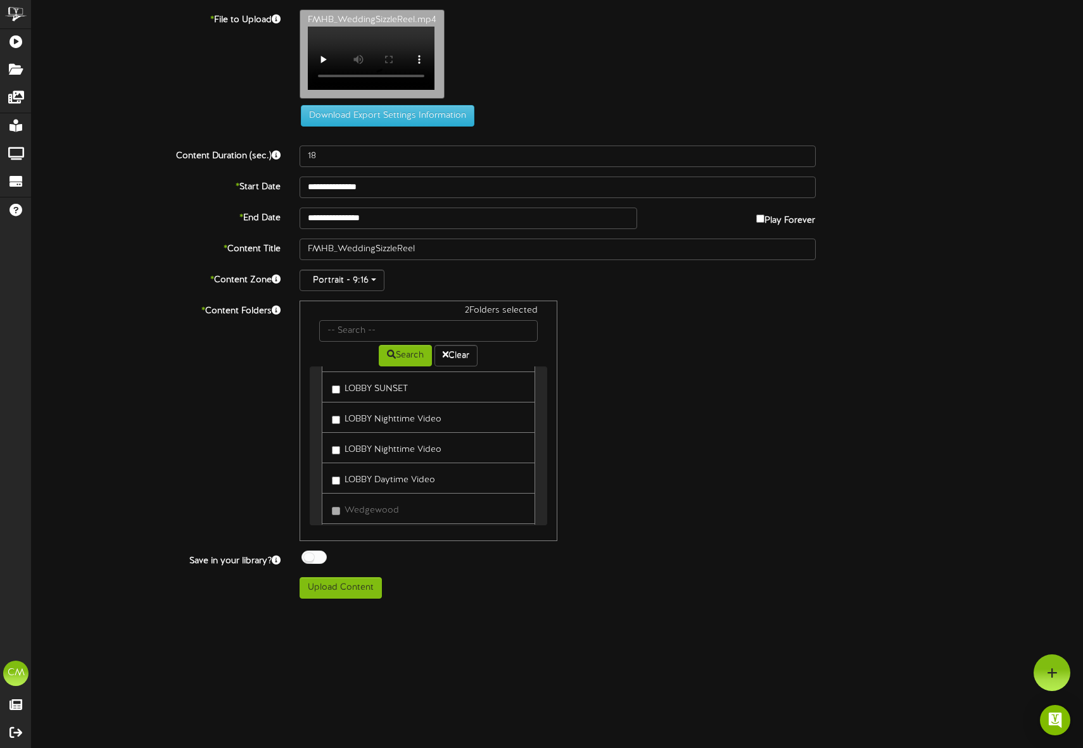
click at [305, 505] on div "2 Folders selected Search Clear Ocean 1" at bounding box center [429, 421] width 258 height 241
click at [309, 564] on div at bounding box center [313, 557] width 25 height 13
click at [319, 599] on button "Upload Content" at bounding box center [341, 589] width 82 height 22
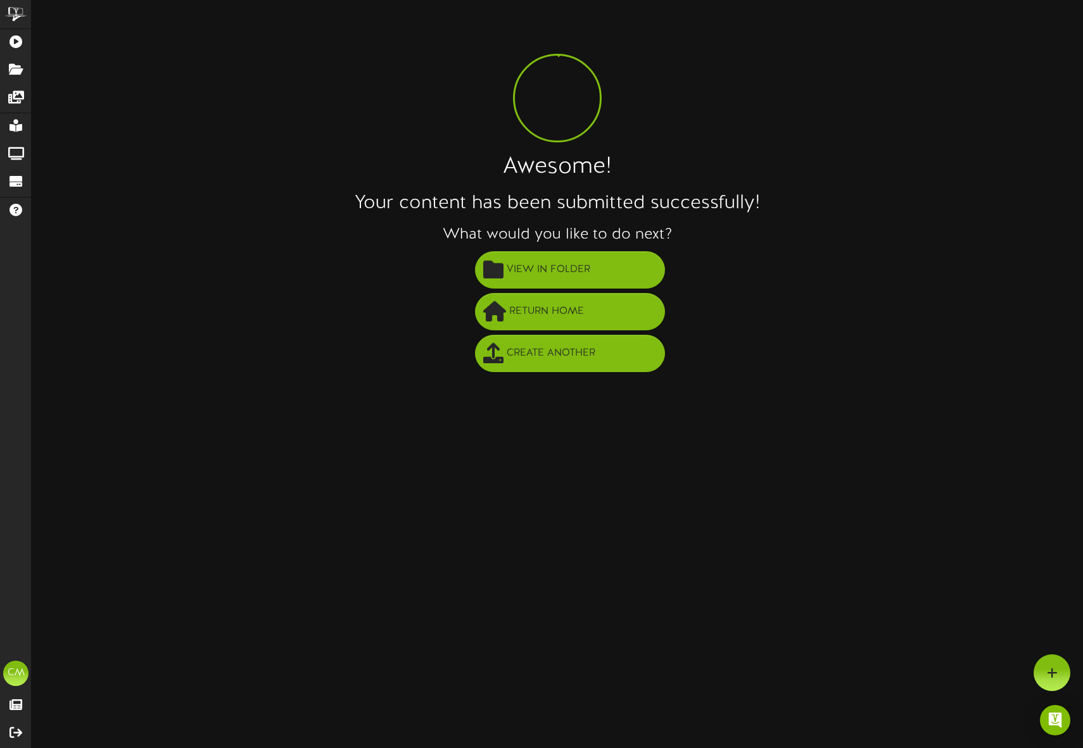
scroll to position [0, 0]
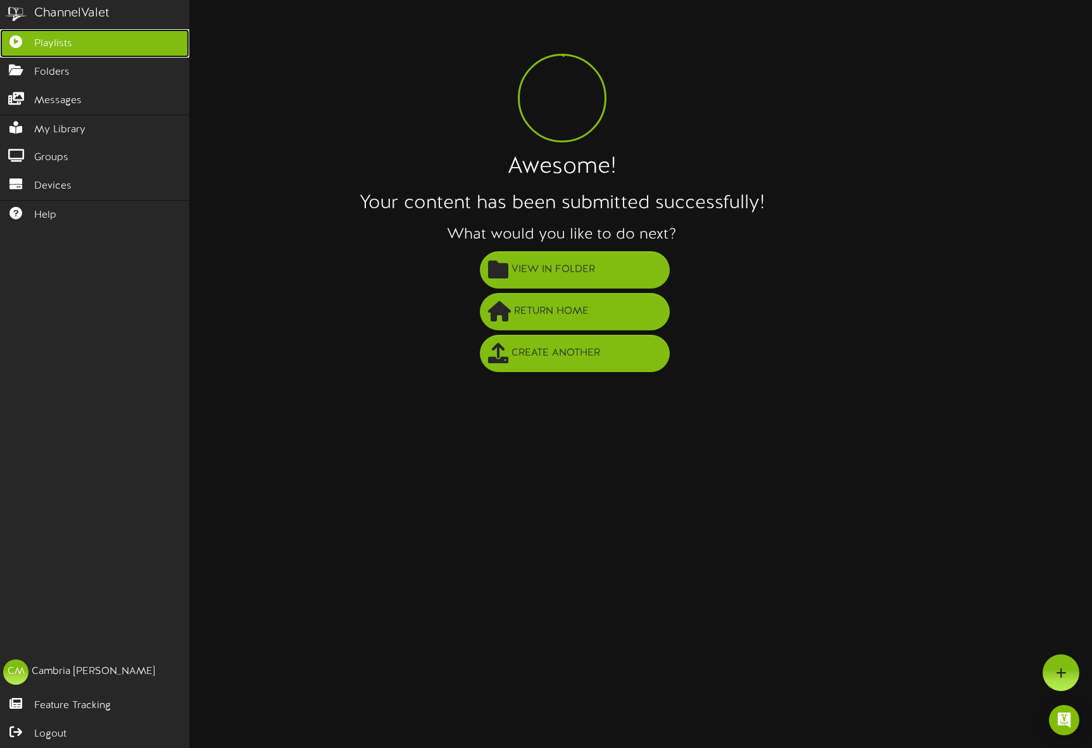
click at [40, 46] on span "Playlists" at bounding box center [53, 44] width 38 height 15
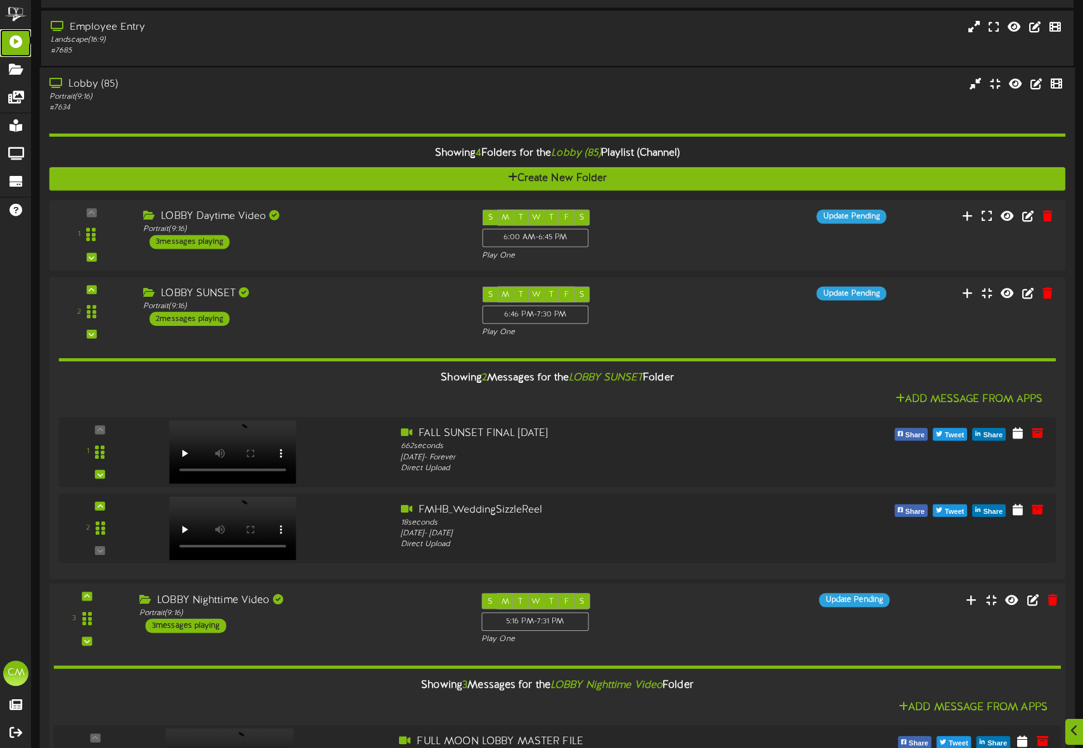
scroll to position [95, 0]
click at [177, 626] on div "3 messages playing" at bounding box center [186, 626] width 81 height 14
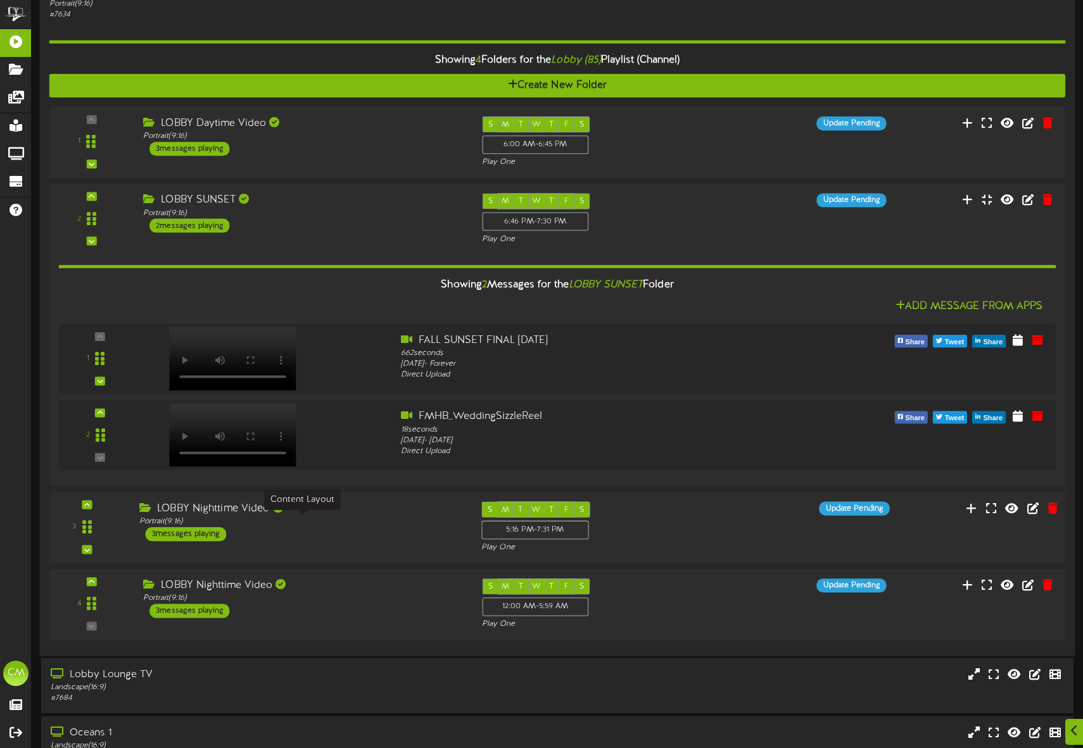
click at [191, 530] on div "3 messages playing" at bounding box center [186, 534] width 81 height 14
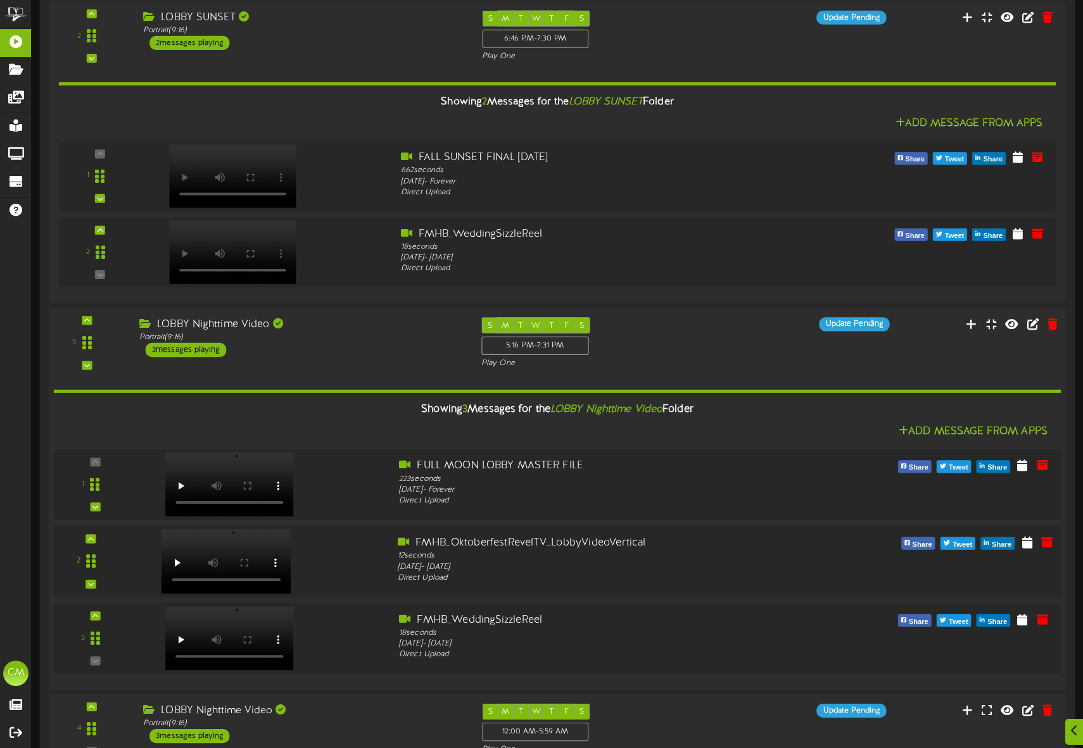
scroll to position [526, 0]
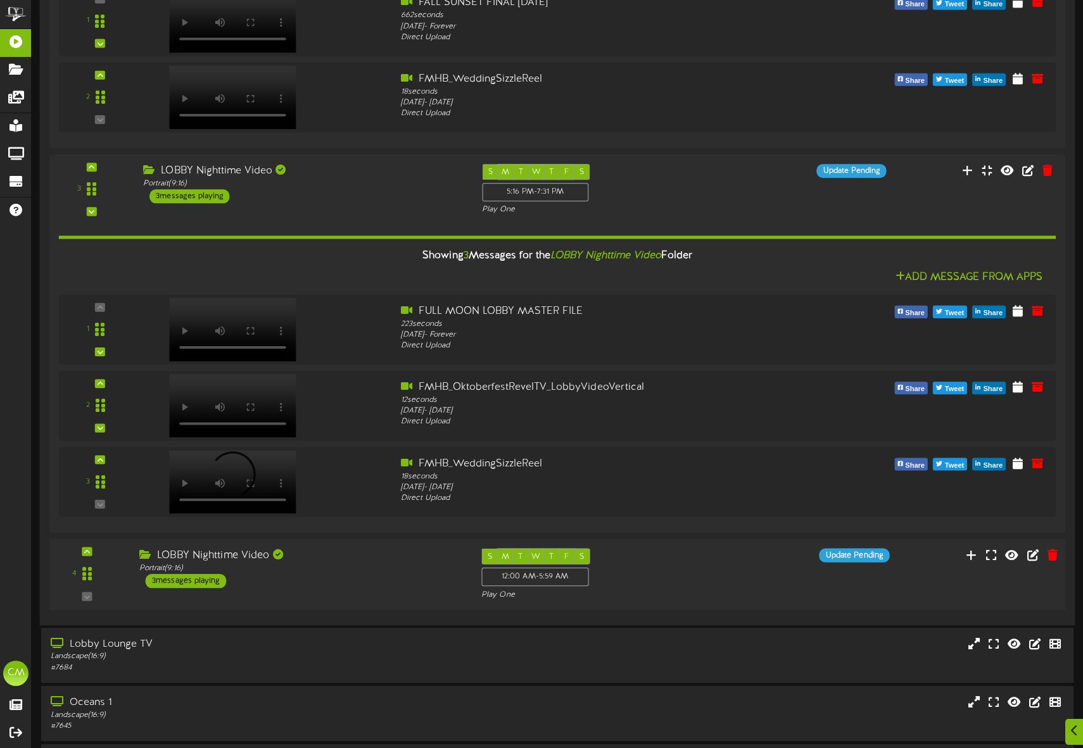
click at [186, 583] on div "3 messages playing" at bounding box center [186, 581] width 81 height 14
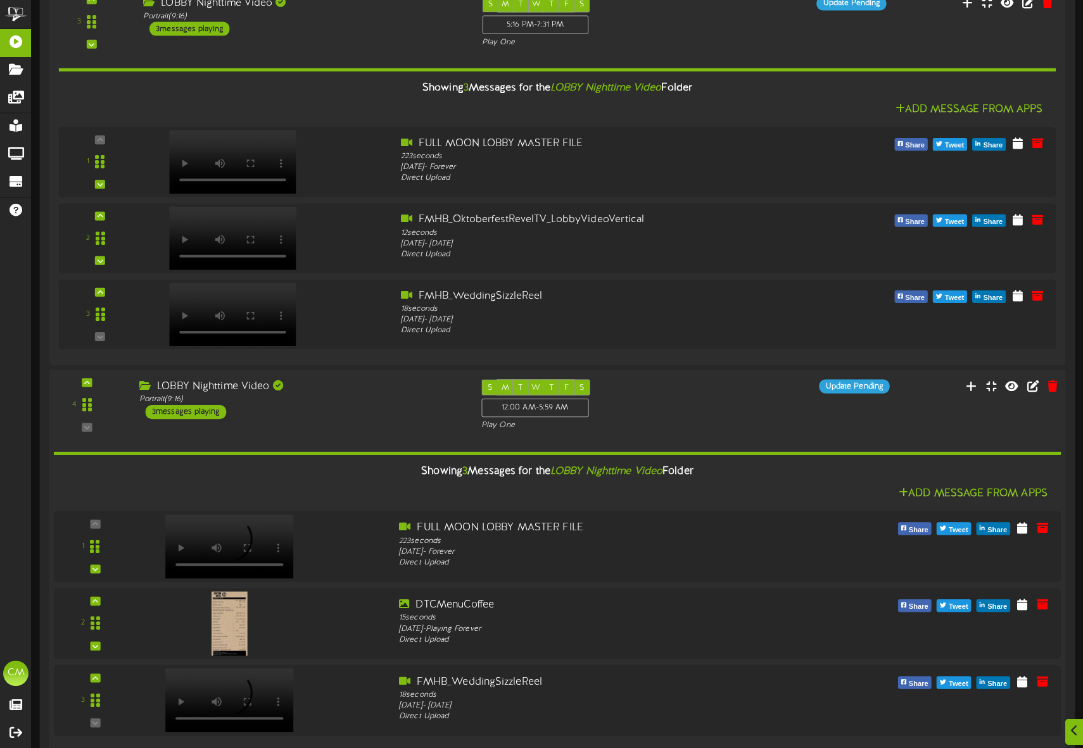
scroll to position [694, 0]
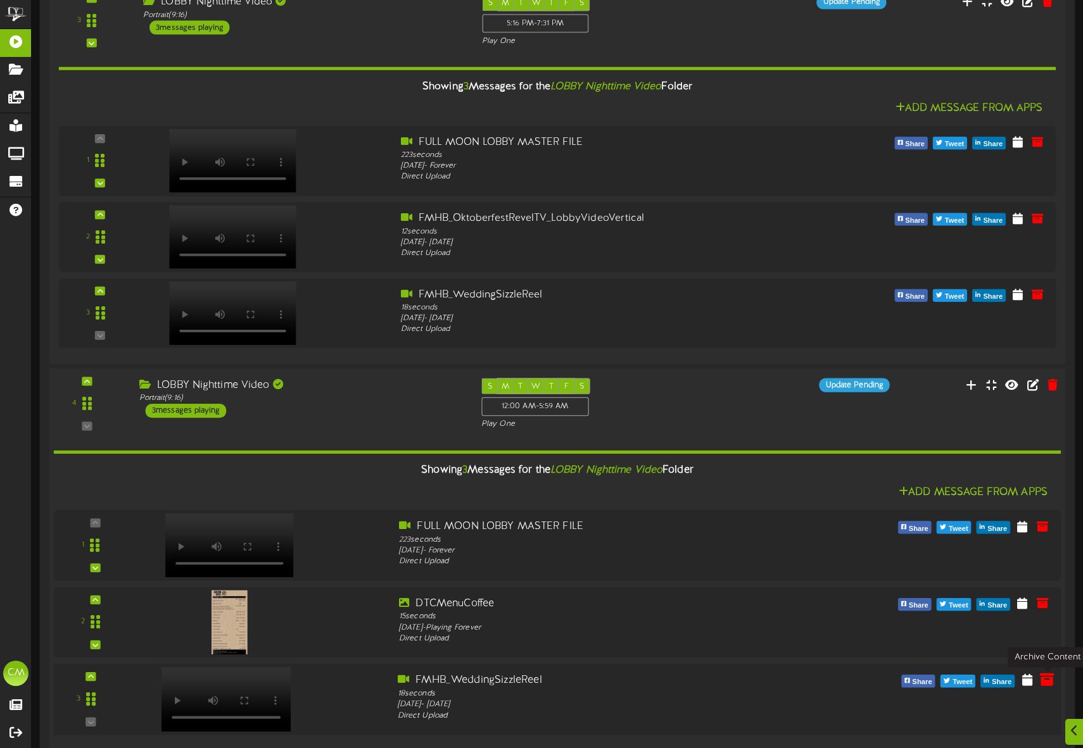
click at [1041, 683] on icon at bounding box center [1047, 680] width 14 height 14
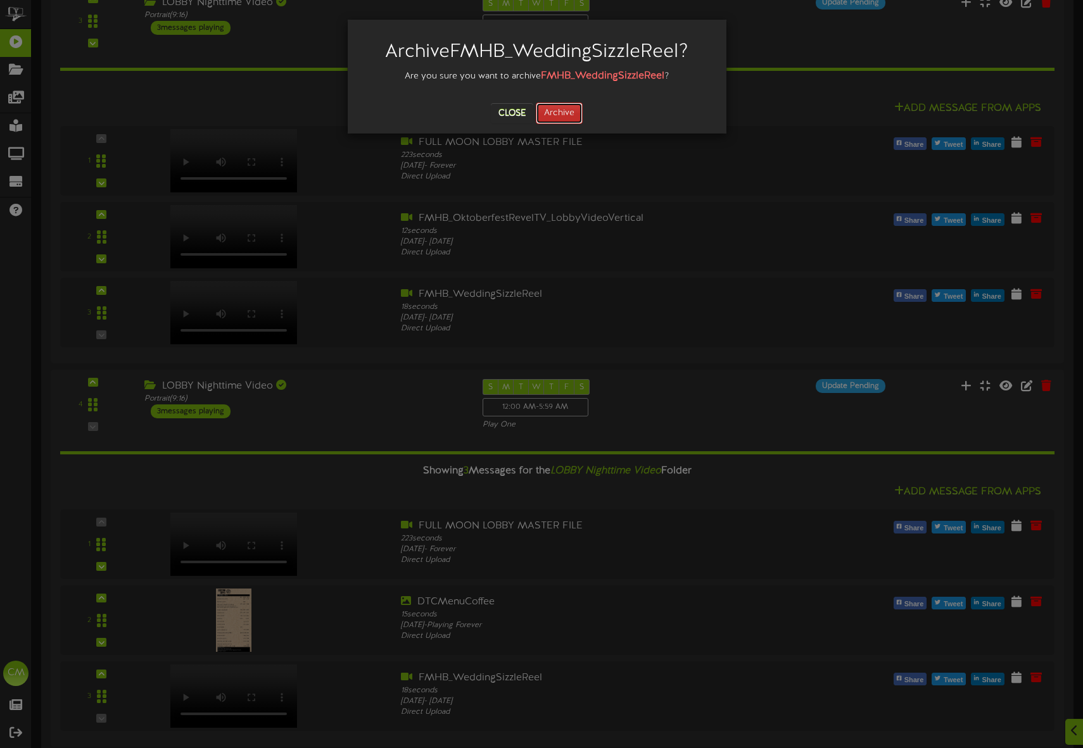
click at [560, 119] on button "Archive" at bounding box center [559, 114] width 47 height 22
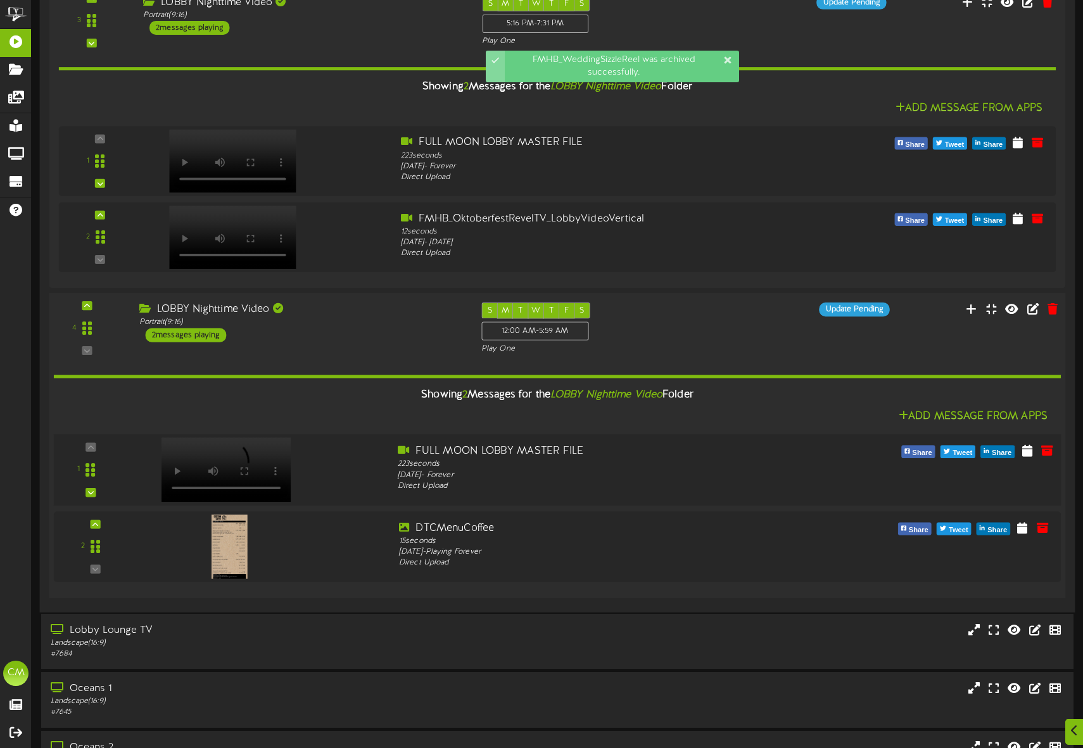
click at [85, 445] on div "1" at bounding box center [90, 471] width 65 height 52
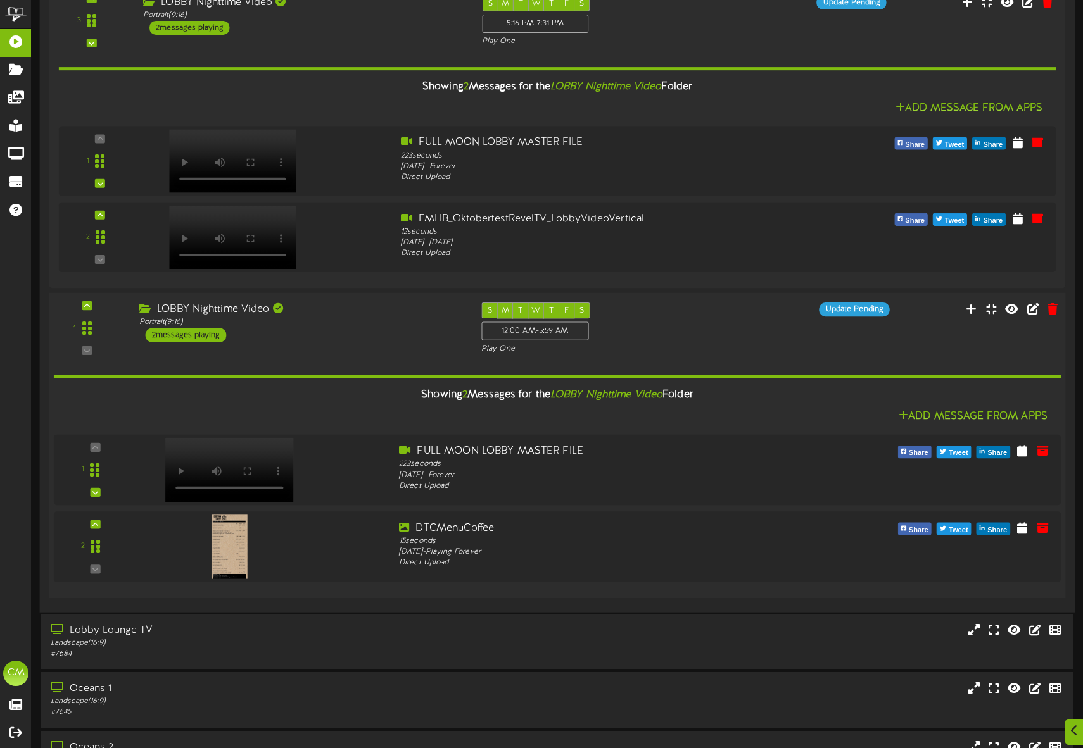
click at [123, 391] on div "Showing 2 Messages for the LOBBY Nighttime Video Folder" at bounding box center [557, 395] width 1026 height 27
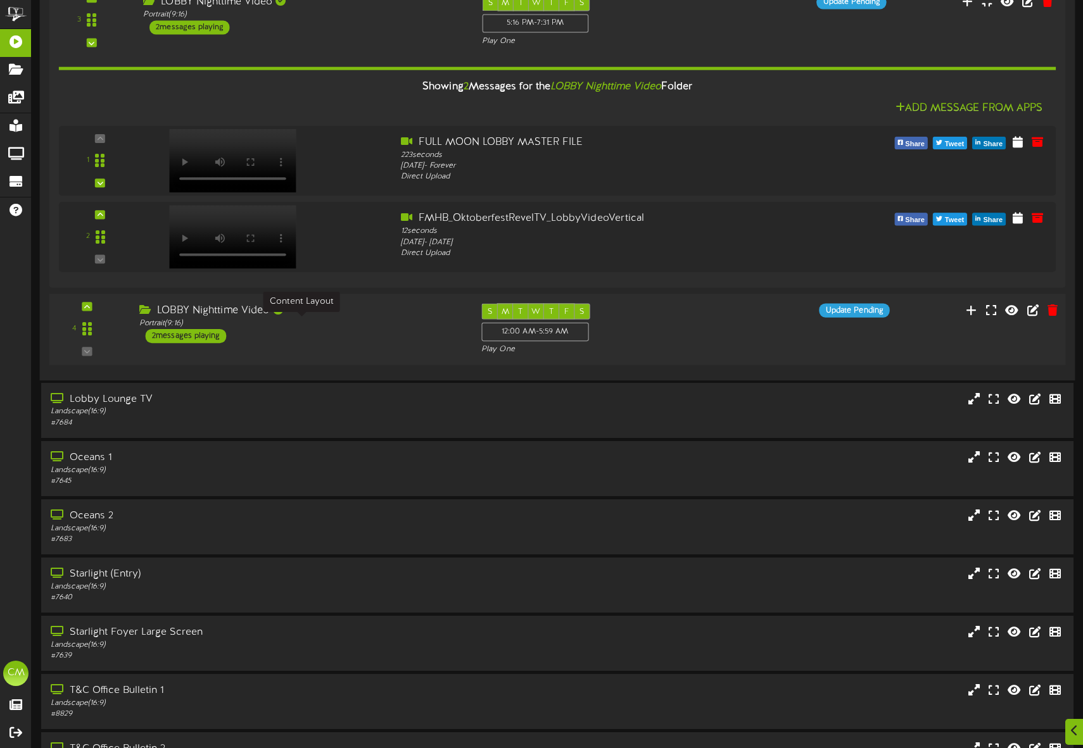
click at [286, 325] on div "Portrait ( 9:16 )" at bounding box center [300, 324] width 323 height 11
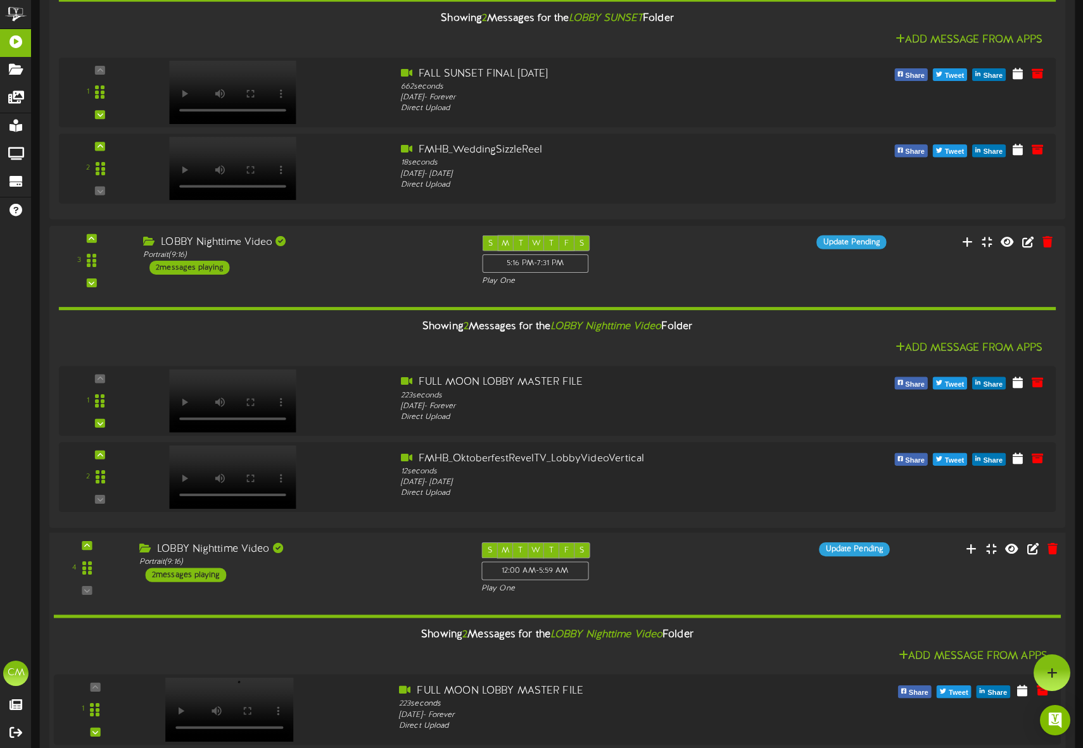
scroll to position [395, 0]
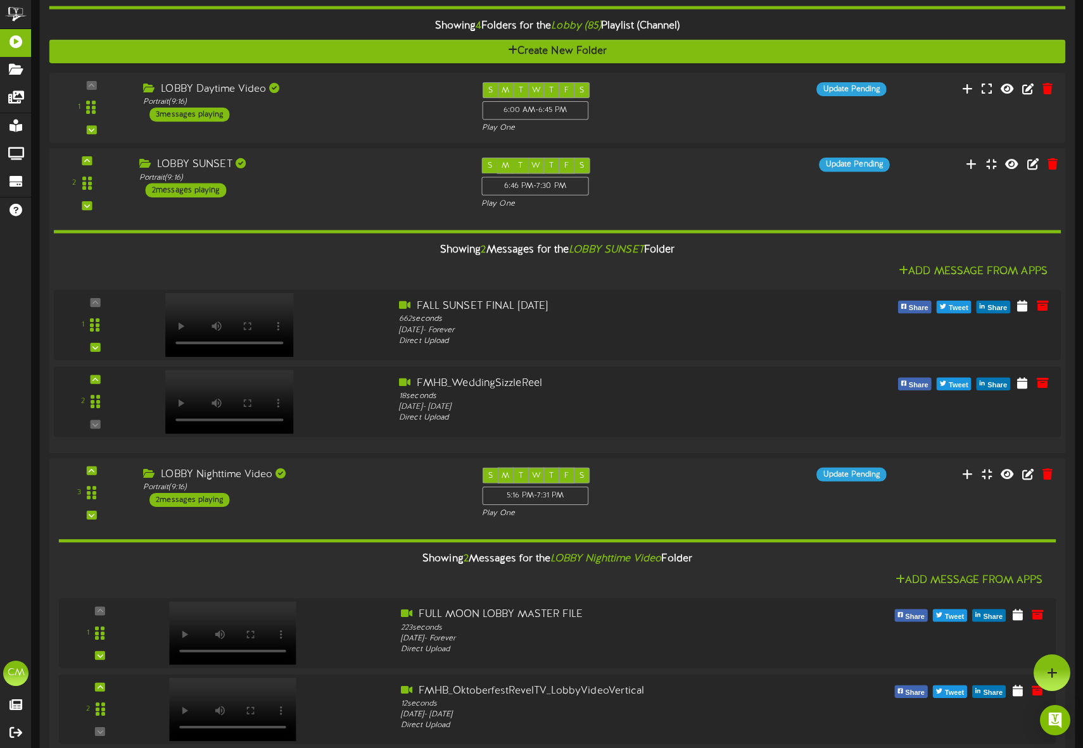
click at [325, 196] on div "LOBBY SUNSET Portrait ( 9:16 ) 2 messages playing" at bounding box center [301, 178] width 342 height 40
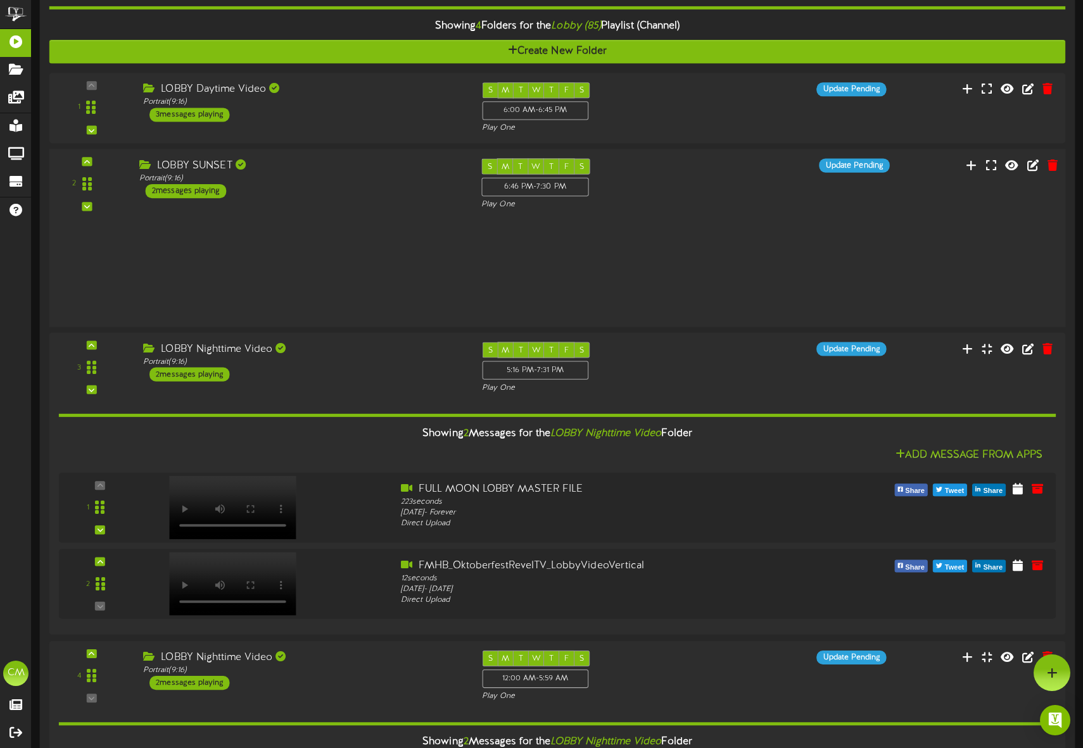
scroll to position [222, 0]
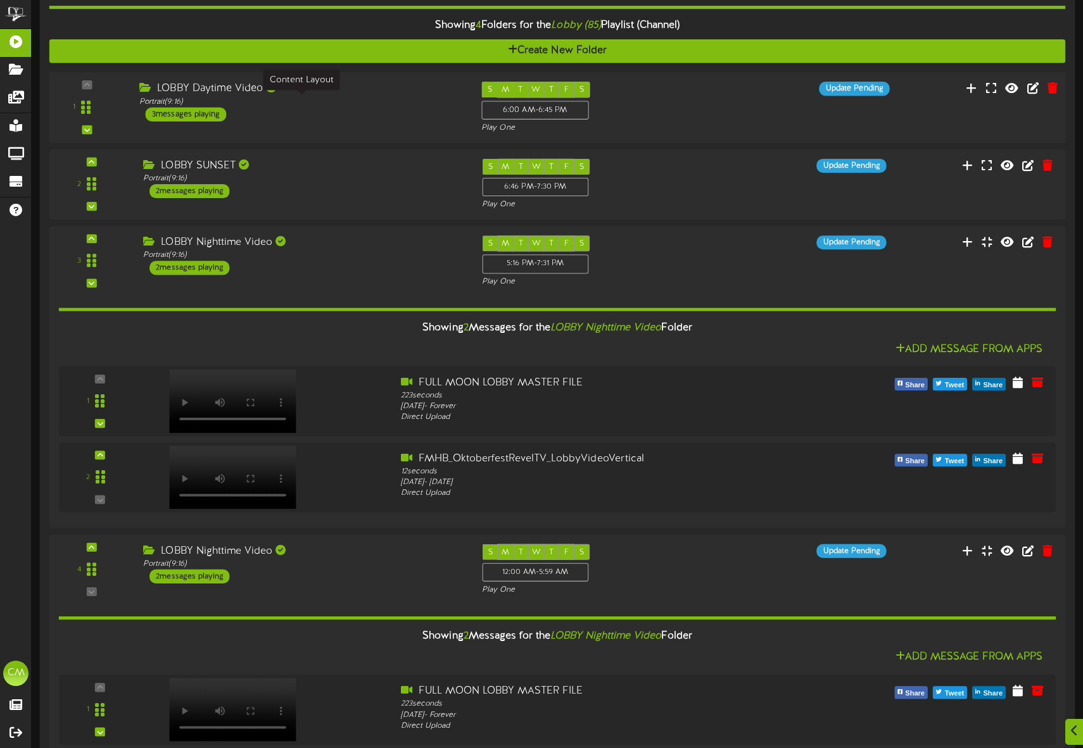
click at [298, 104] on div "Portrait ( 9:16 )" at bounding box center [300, 101] width 323 height 11
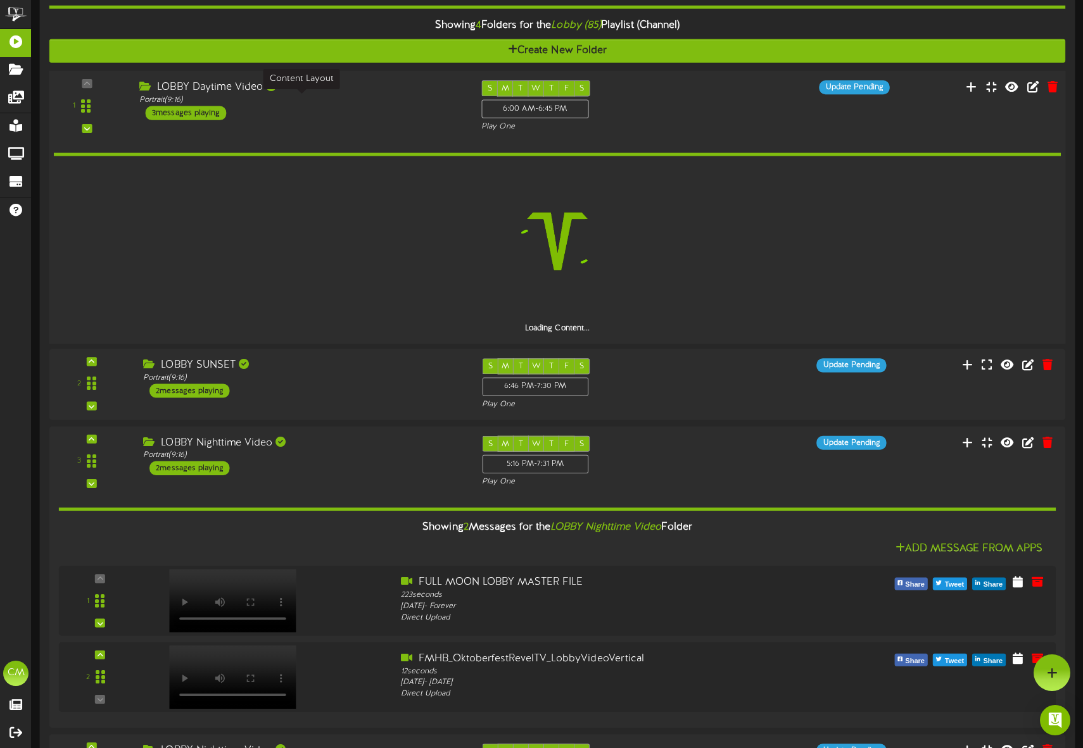
scroll to position [222, 0]
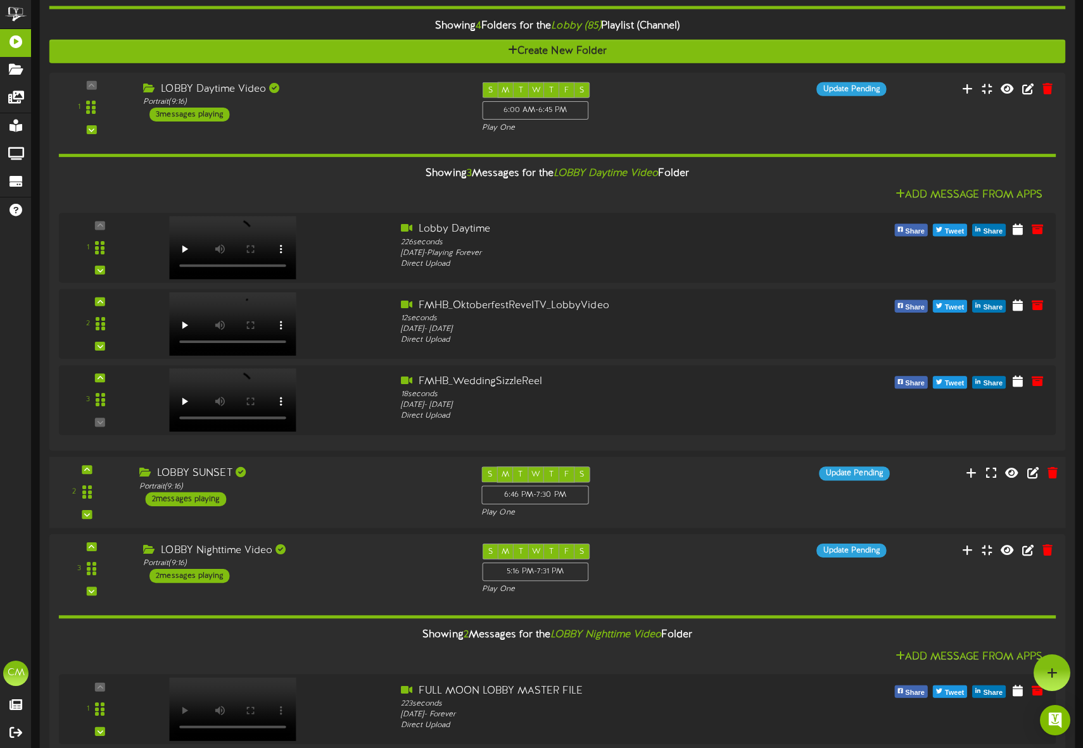
click at [213, 499] on div "2 messages playing" at bounding box center [186, 500] width 81 height 14
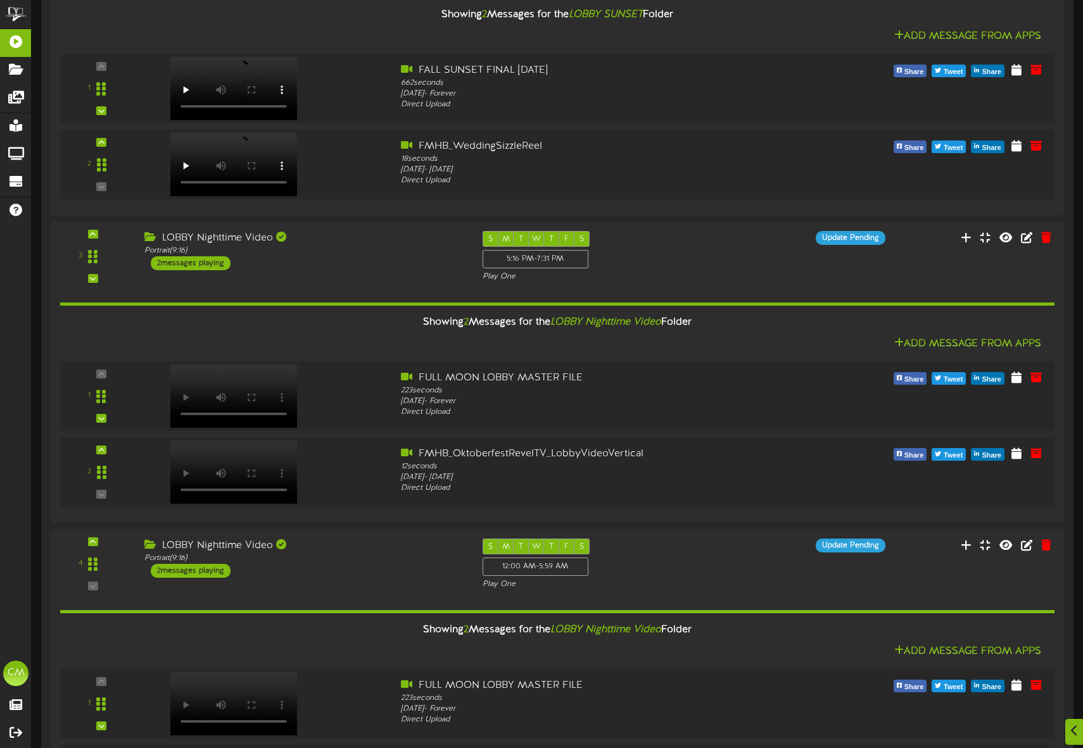
scroll to position [916, 0]
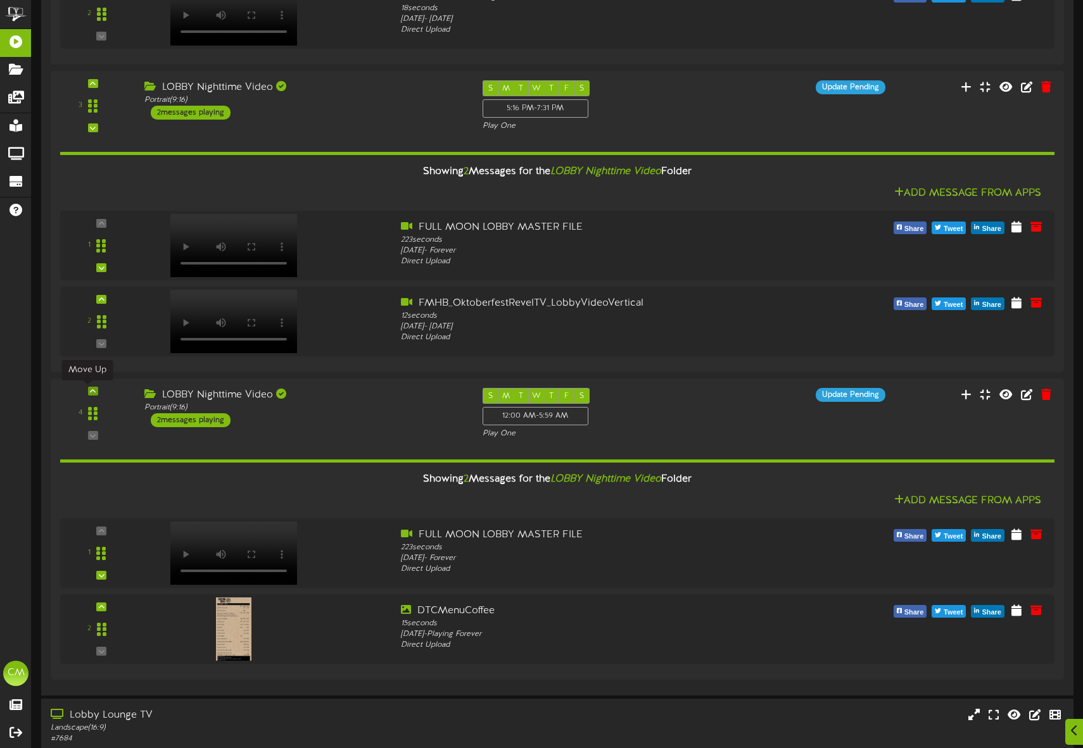
click at [91, 394] on div at bounding box center [93, 391] width 10 height 9
click at [90, 393] on div "1" at bounding box center [557, 29] width 1013 height 1301
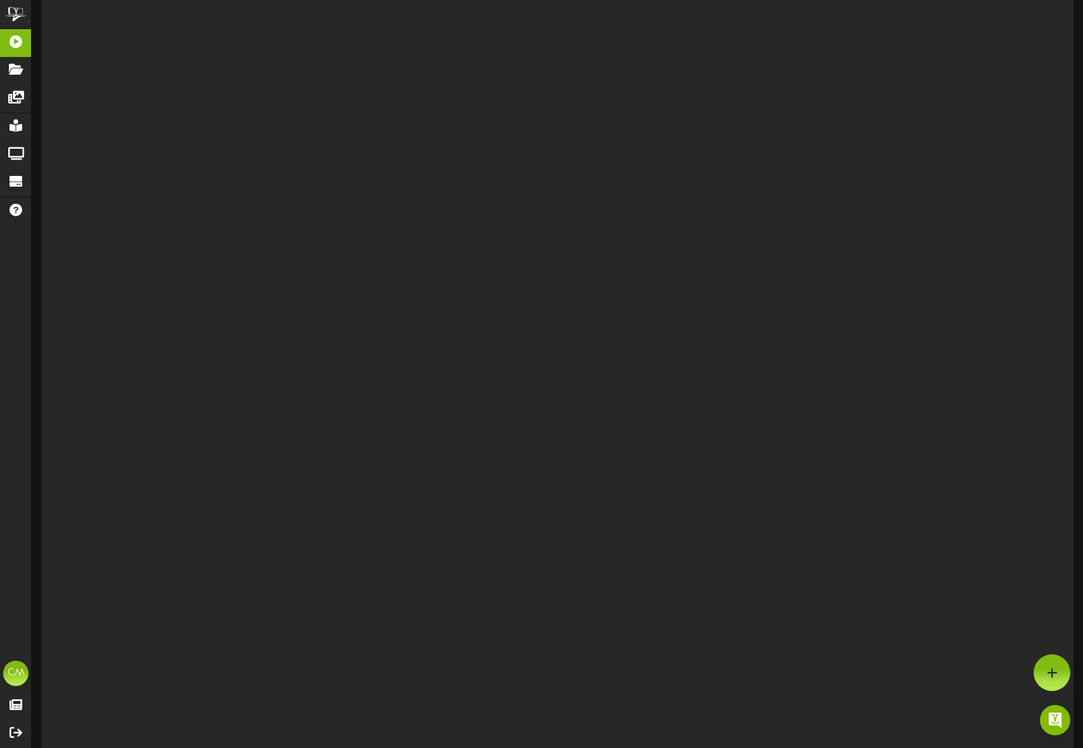
scroll to position [0, 0]
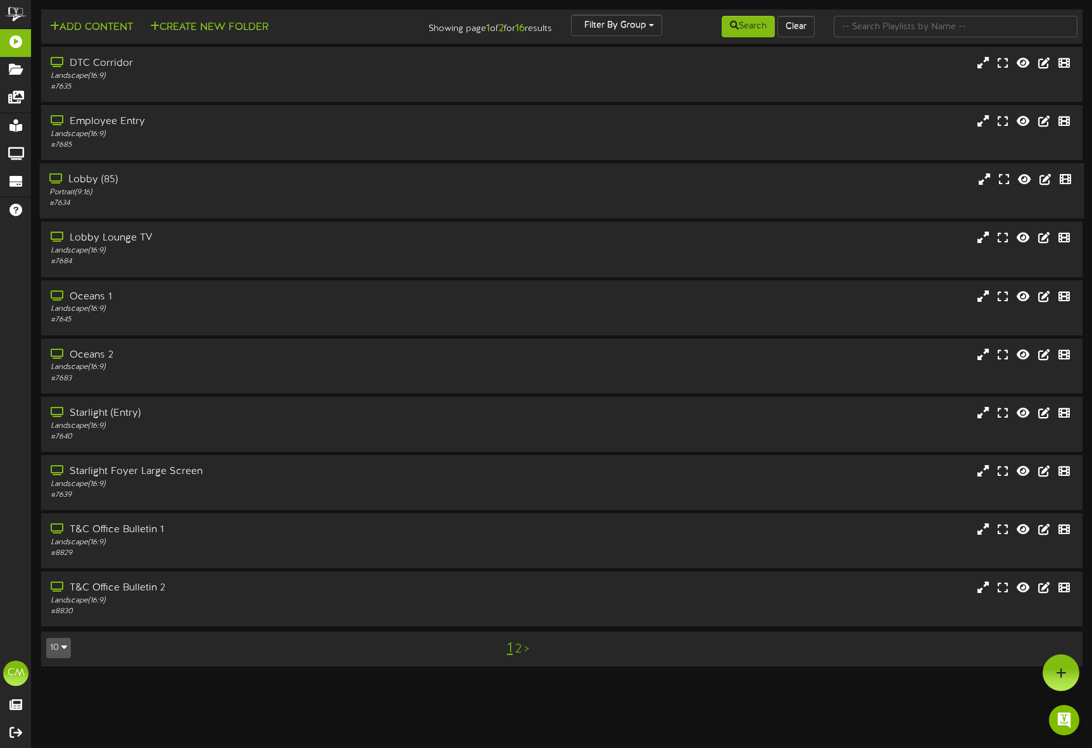
click at [131, 177] on div "Lobby (85)" at bounding box center [257, 180] width 416 height 15
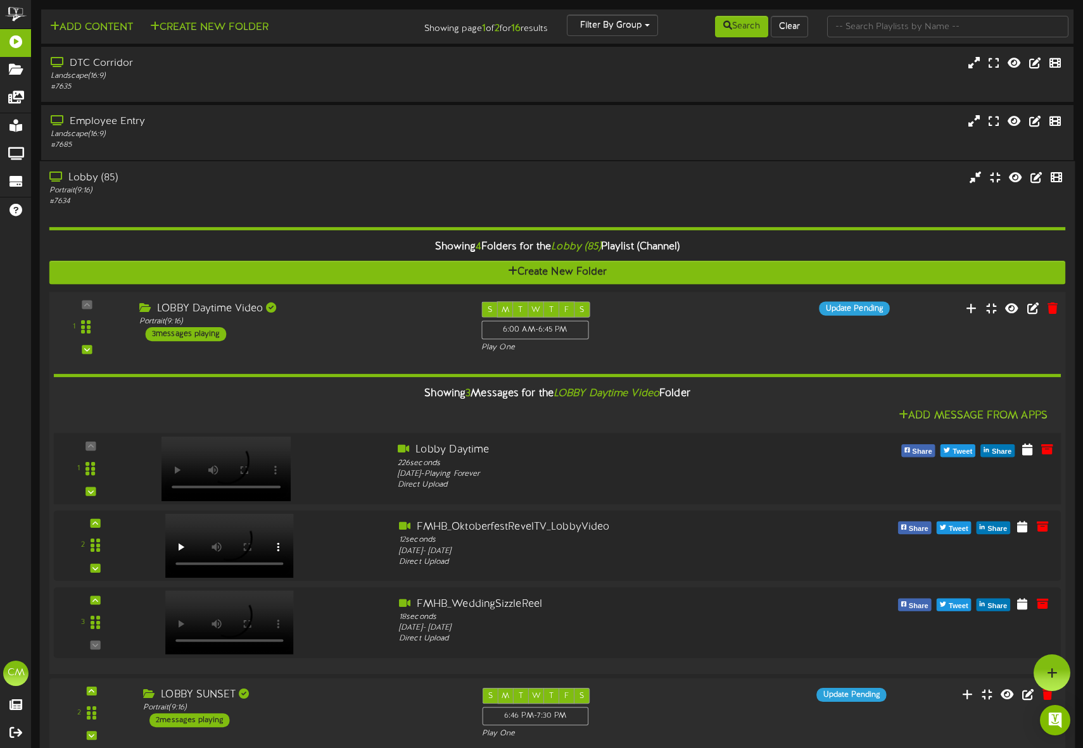
click at [94, 448] on div "1" at bounding box center [90, 469] width 65 height 52
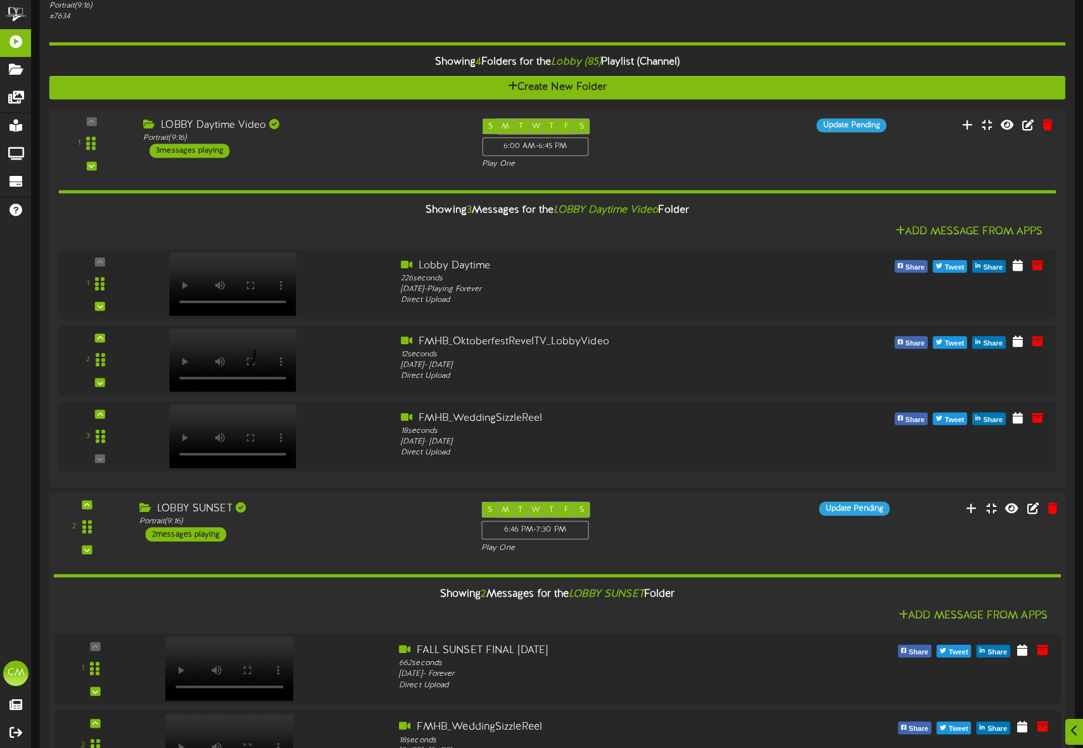
click at [312, 533] on div "LOBBY SUNSET Portrait ( 9:16 ) 2 messages playing" at bounding box center [301, 522] width 342 height 40
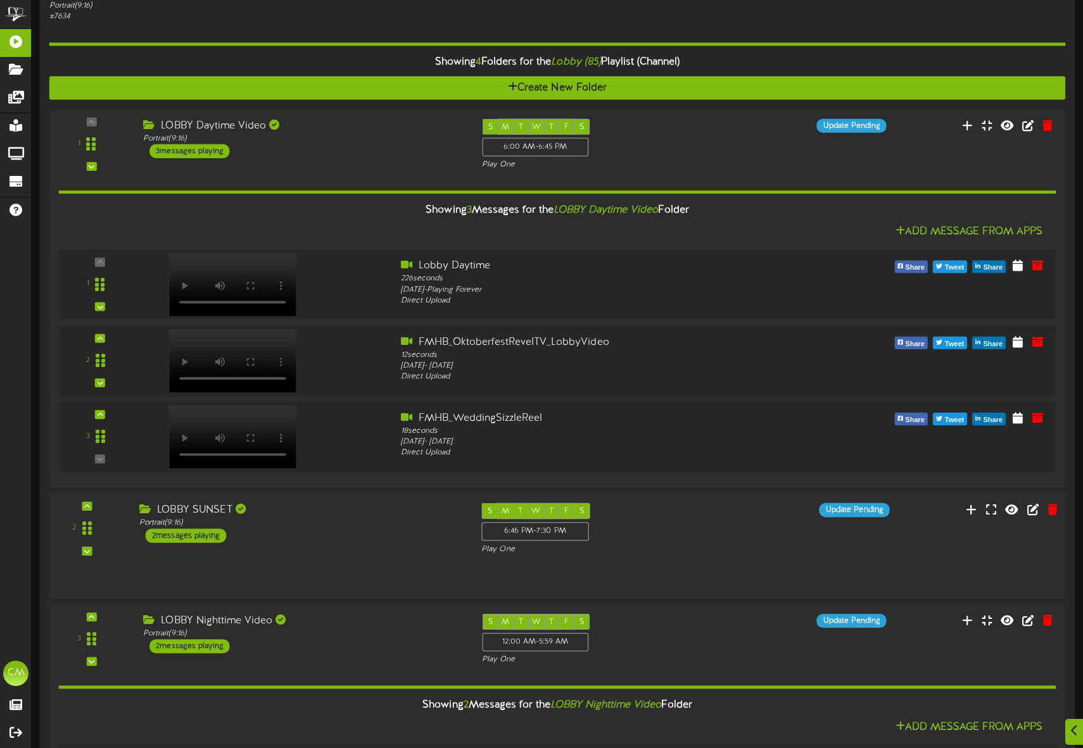
scroll to position [185, 0]
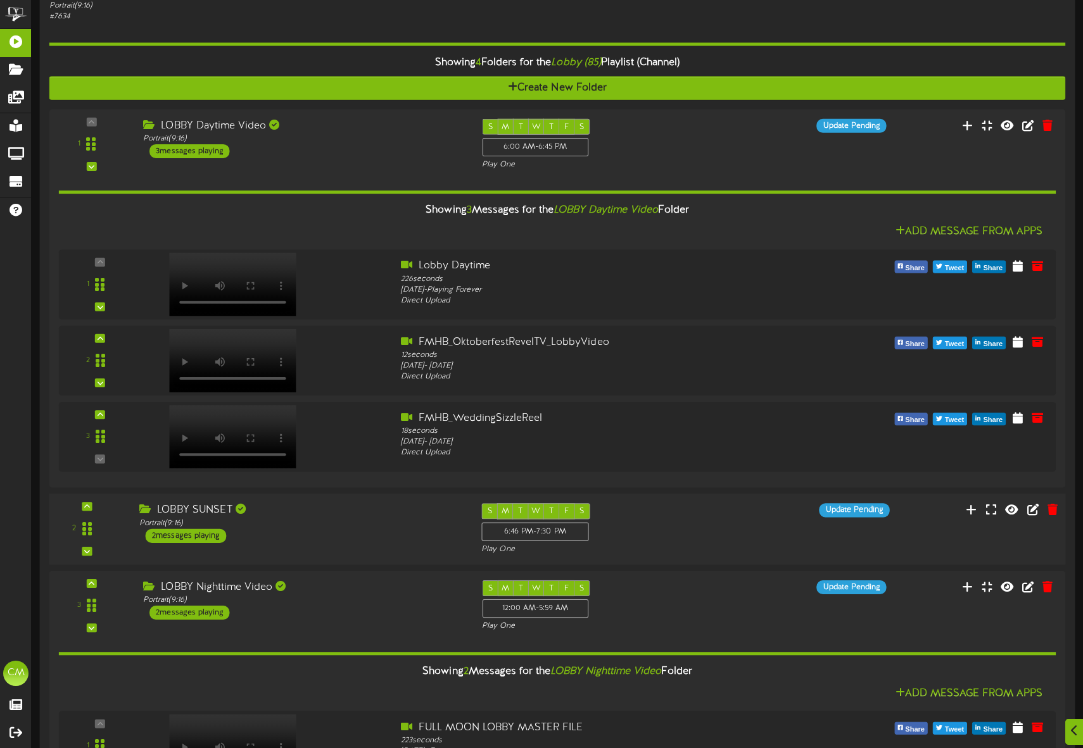
click at [175, 541] on div "2 messages playing" at bounding box center [186, 536] width 81 height 14
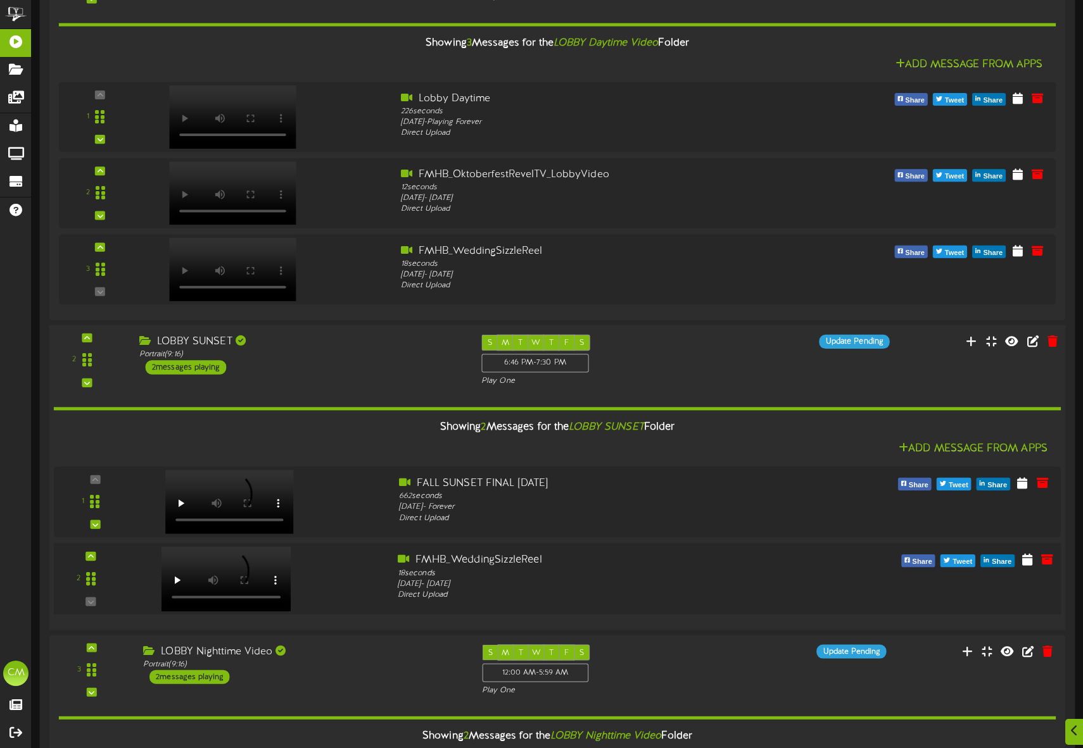
scroll to position [445, 0]
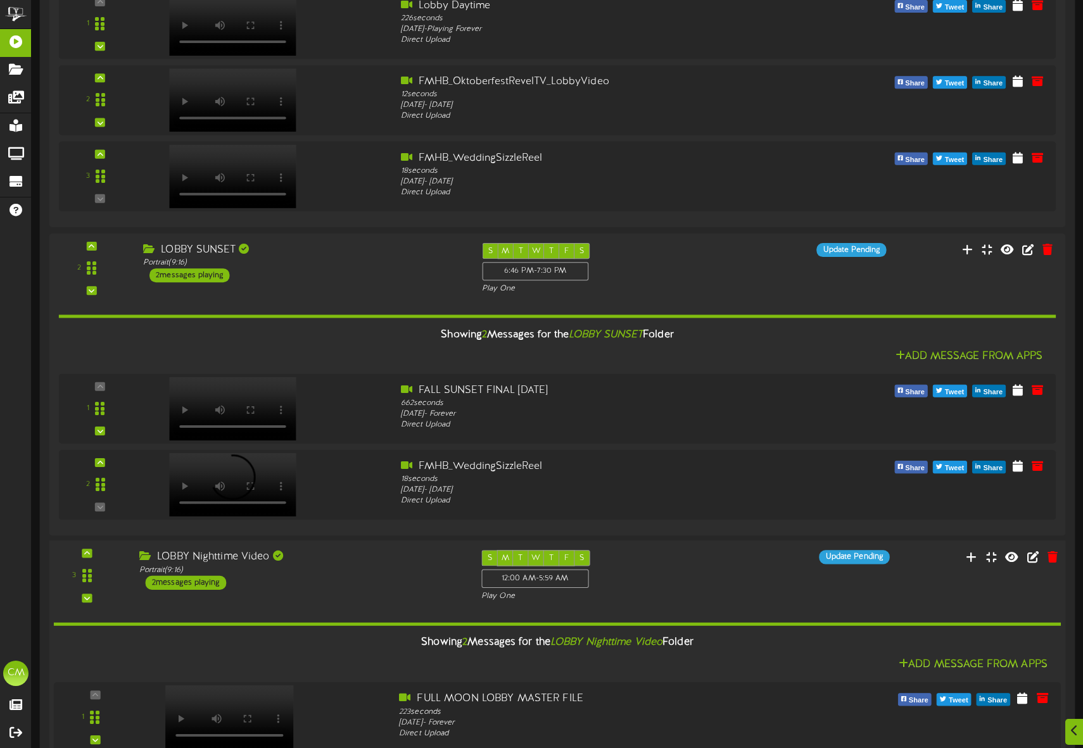
click at [203, 585] on div "2 messages playing" at bounding box center [186, 583] width 81 height 14
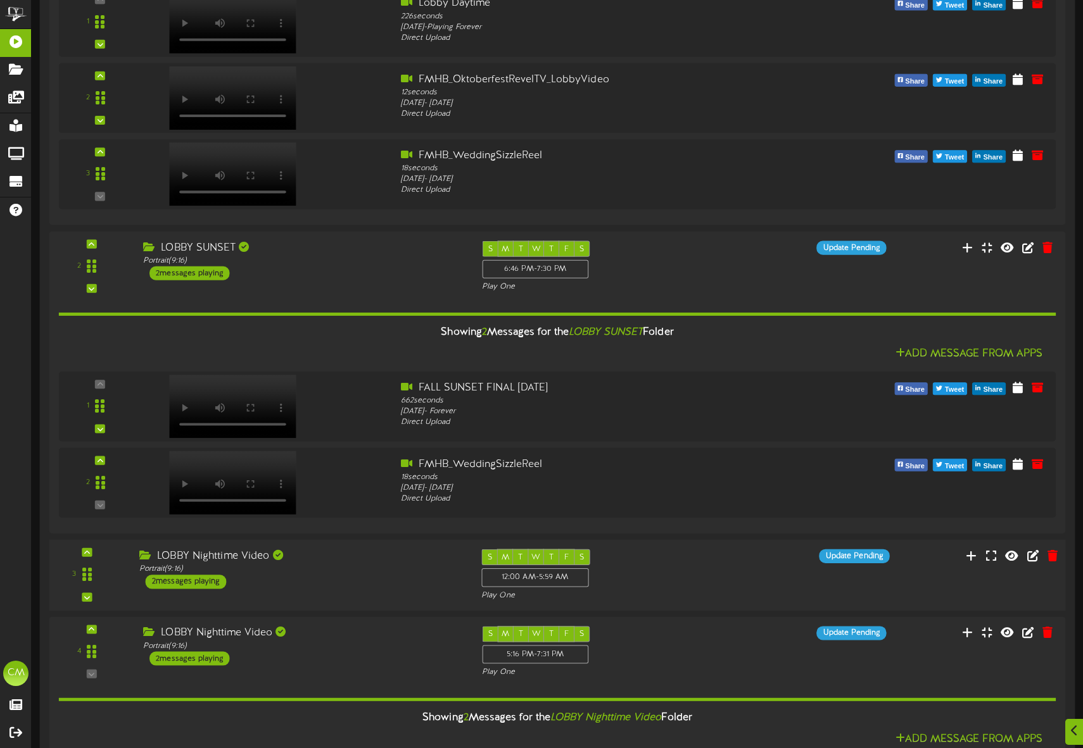
click at [191, 582] on div "2 messages playing" at bounding box center [186, 582] width 81 height 14
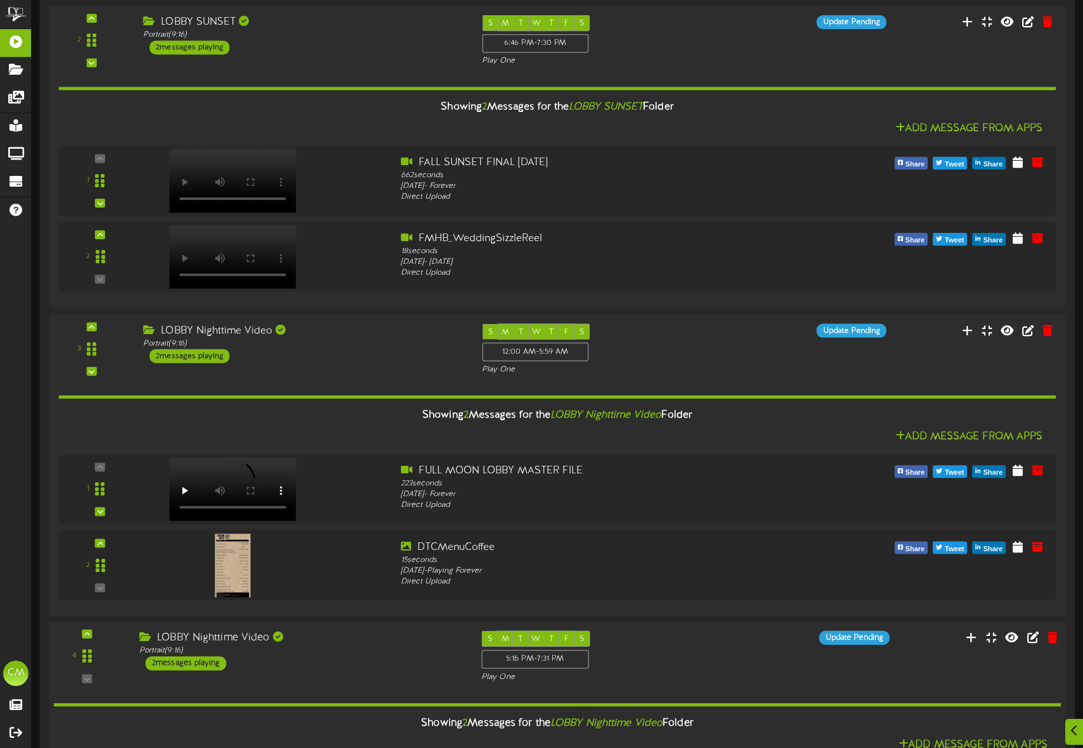
scroll to position [891, 0]
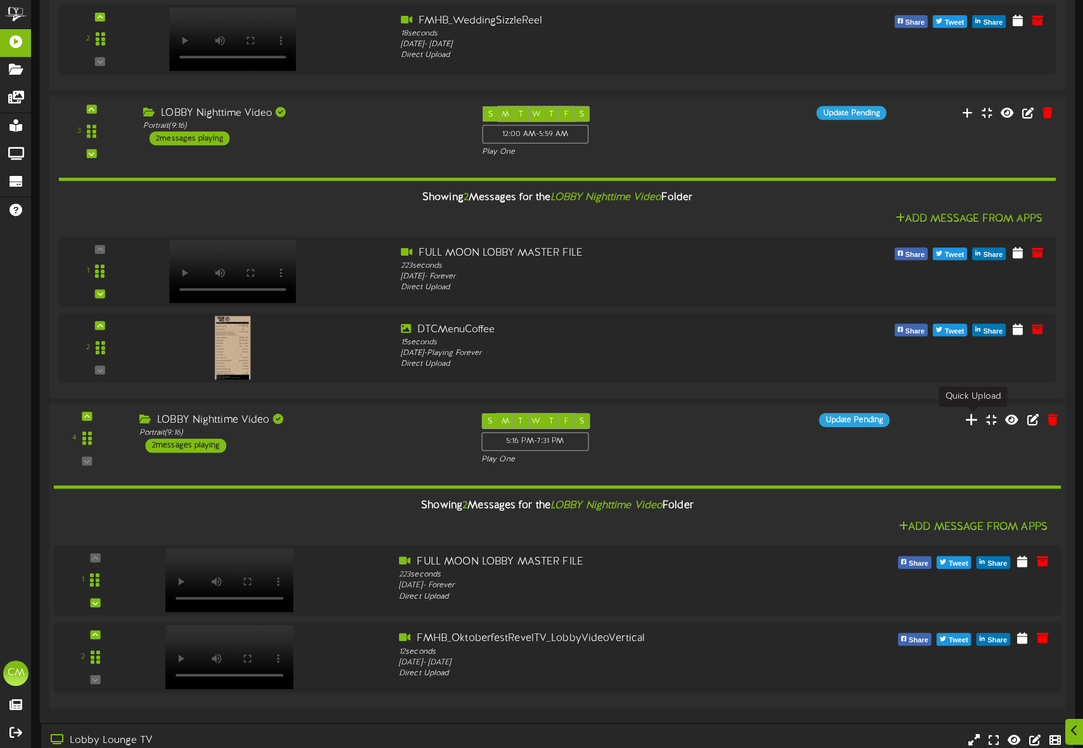
click at [976, 422] on icon at bounding box center [971, 419] width 13 height 14
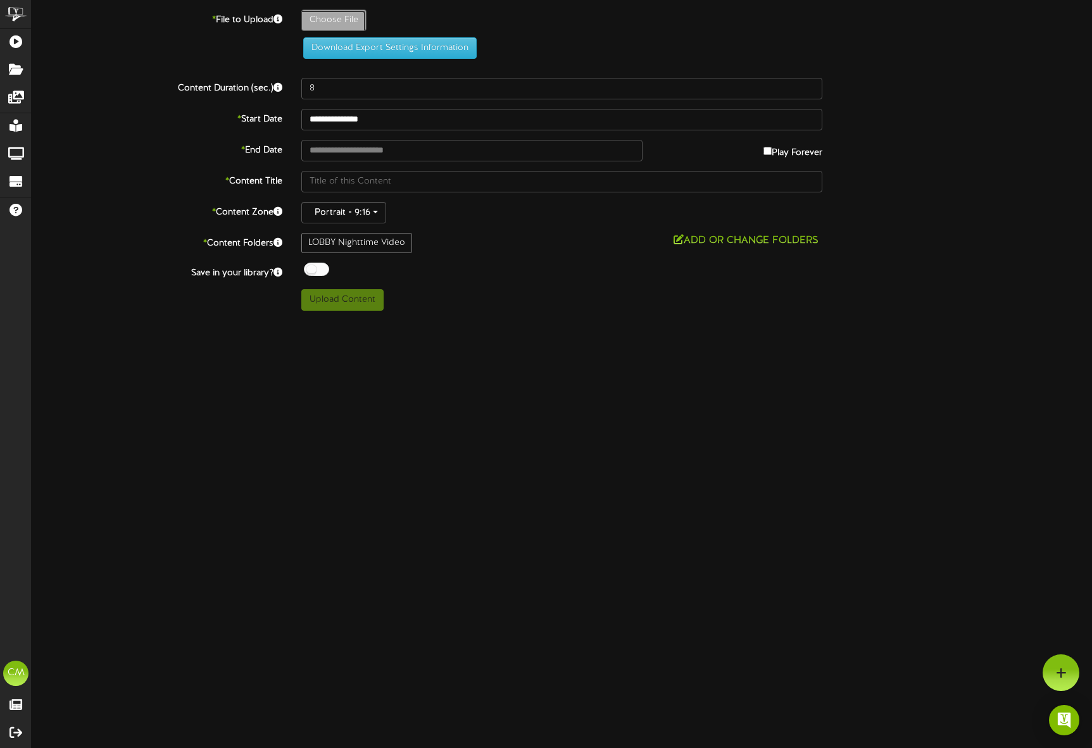
type input "**********"
type input "FMHB_WeddingSizzleReel"
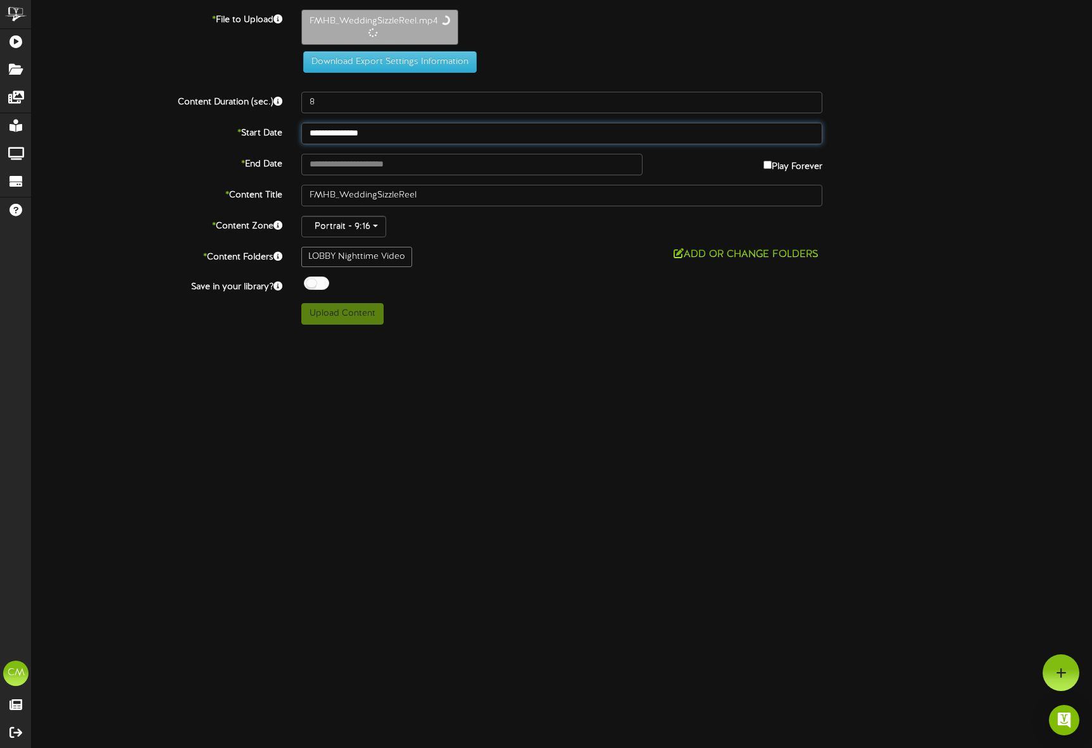
click at [338, 135] on input "**********" at bounding box center [561, 134] width 521 height 22
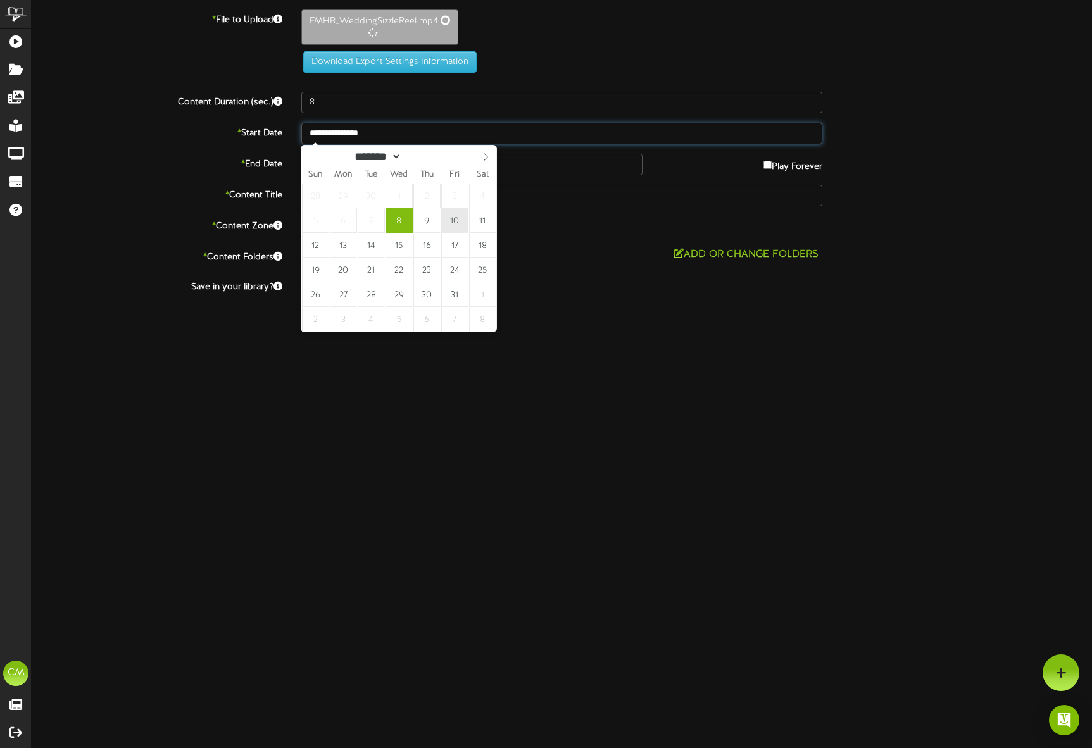
type input "18"
type input "**********"
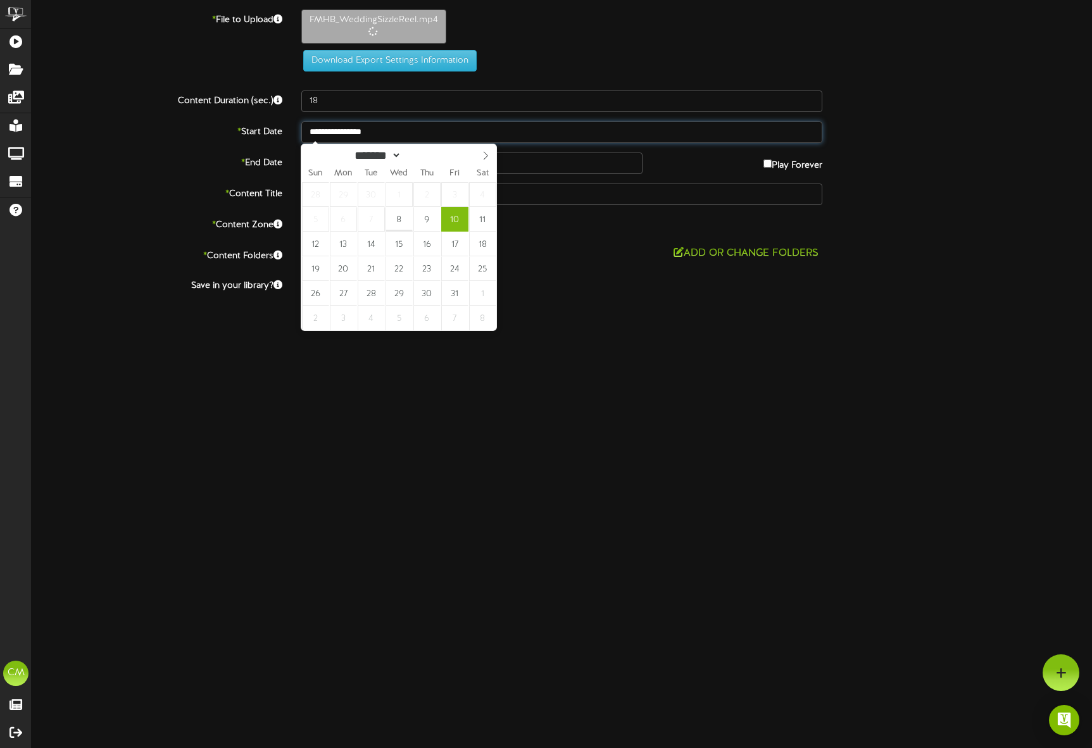
click at [389, 132] on input "**********" at bounding box center [561, 133] width 521 height 22
type input "**********"
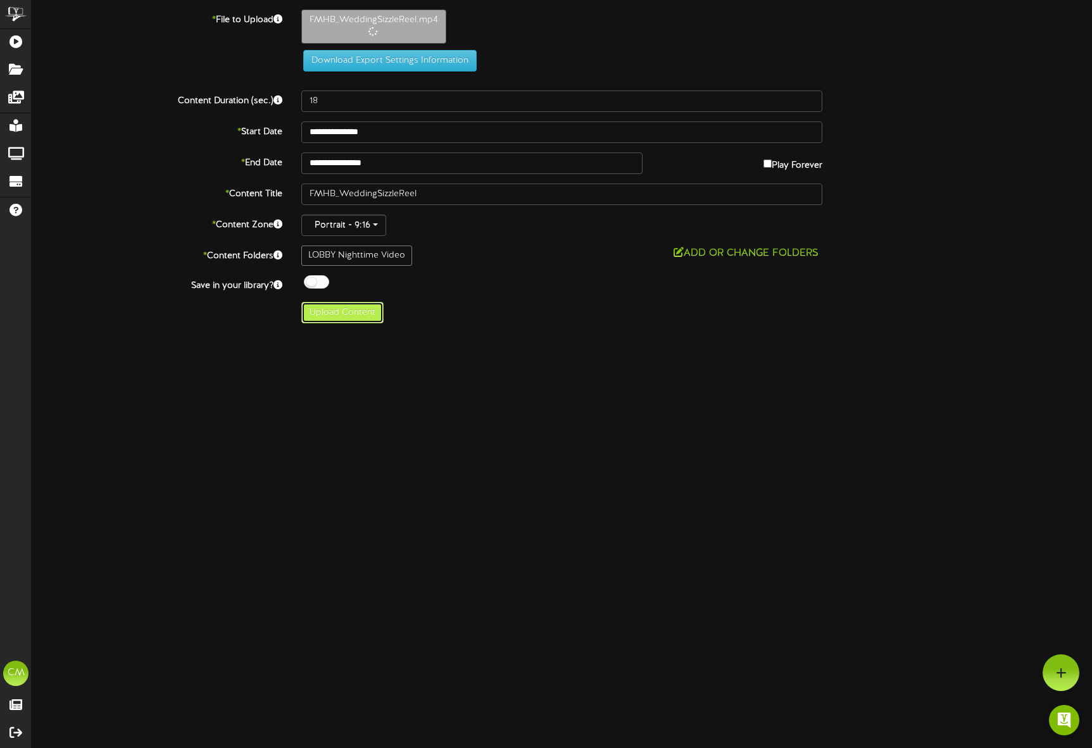
click at [326, 318] on button "Upload Content" at bounding box center [342, 313] width 82 height 22
type input "**********"
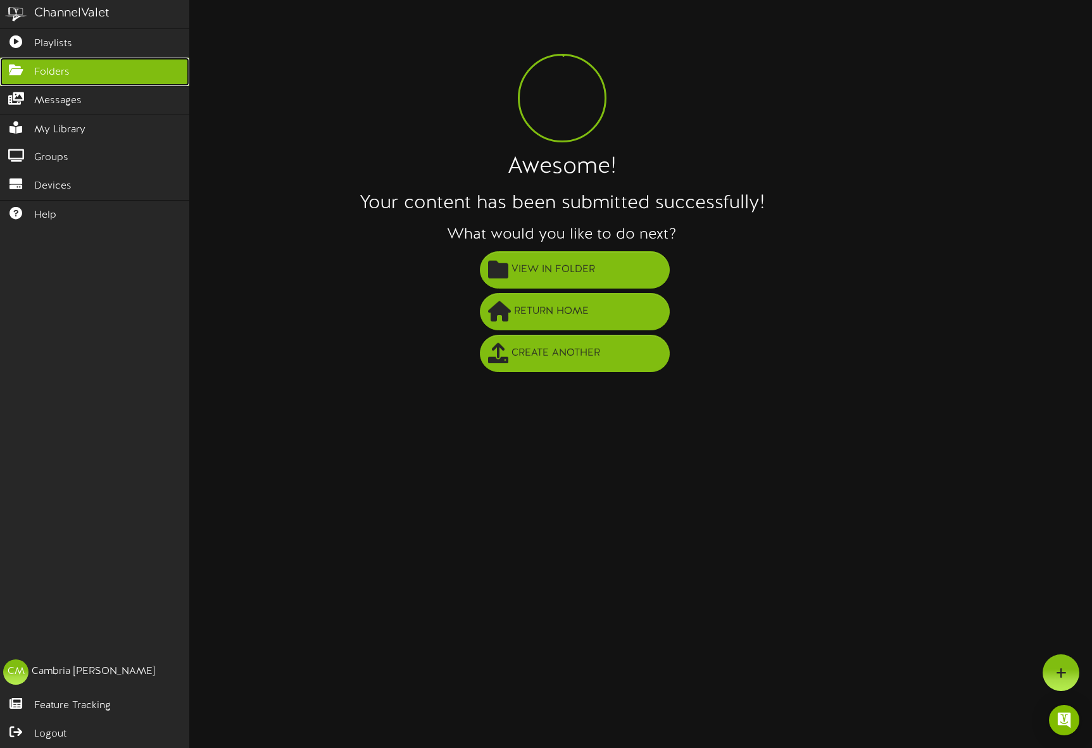
click at [79, 79] on link "Folders" at bounding box center [94, 72] width 189 height 28
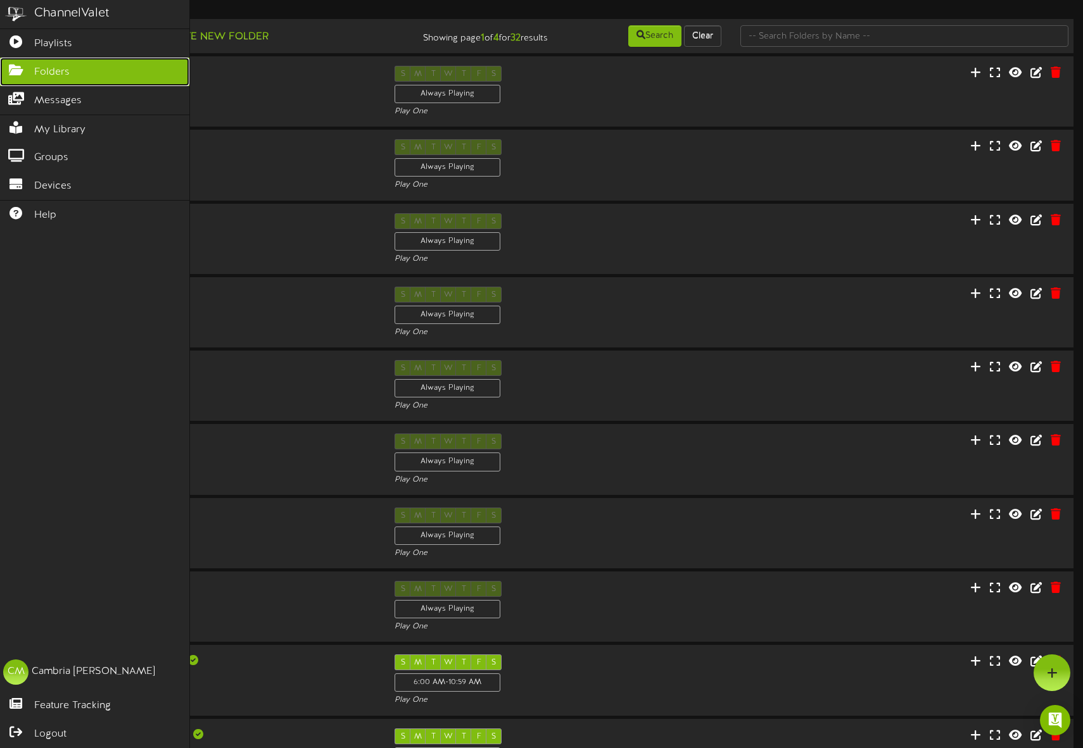
click at [46, 72] on span "Folders" at bounding box center [51, 72] width 35 height 15
click at [27, 48] on link "Playlists" at bounding box center [94, 43] width 189 height 28
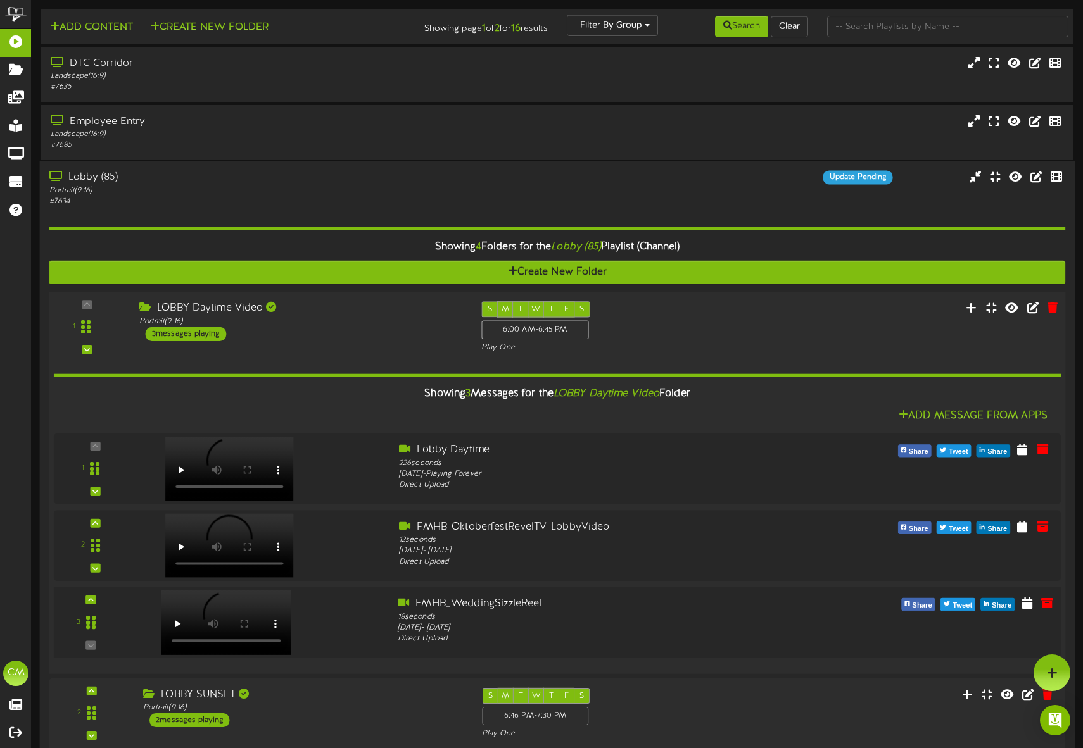
click at [234, 608] on video at bounding box center [226, 623] width 130 height 65
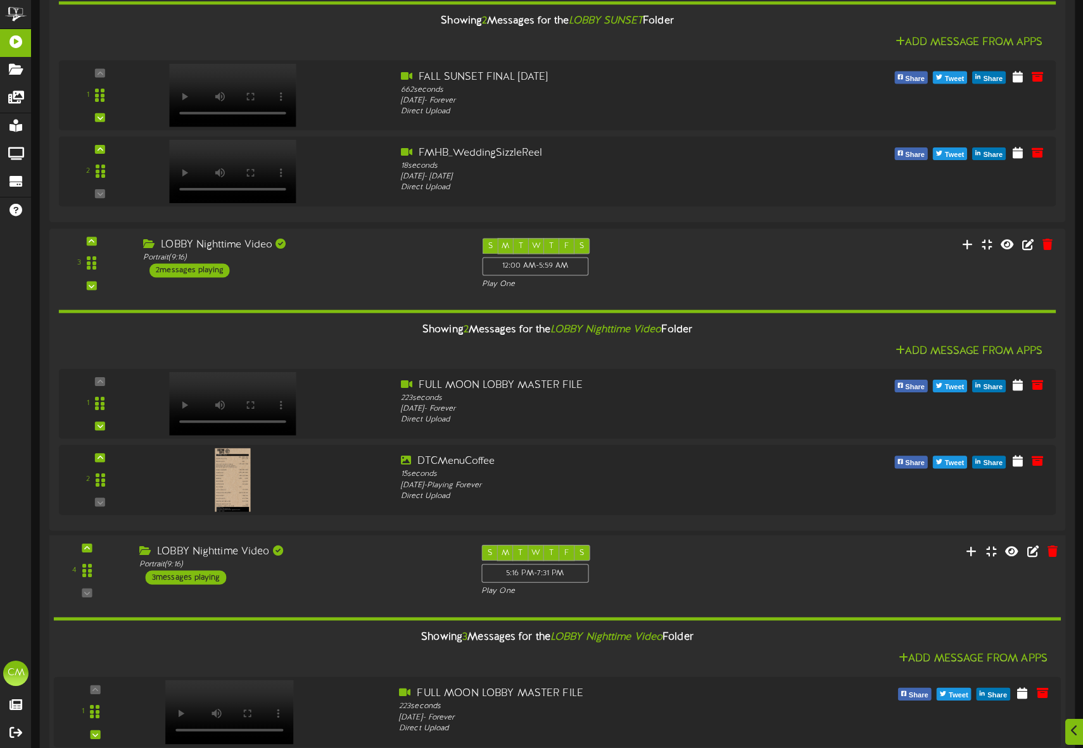
scroll to position [972, 0]
